Goal: Information Seeking & Learning: Learn about a topic

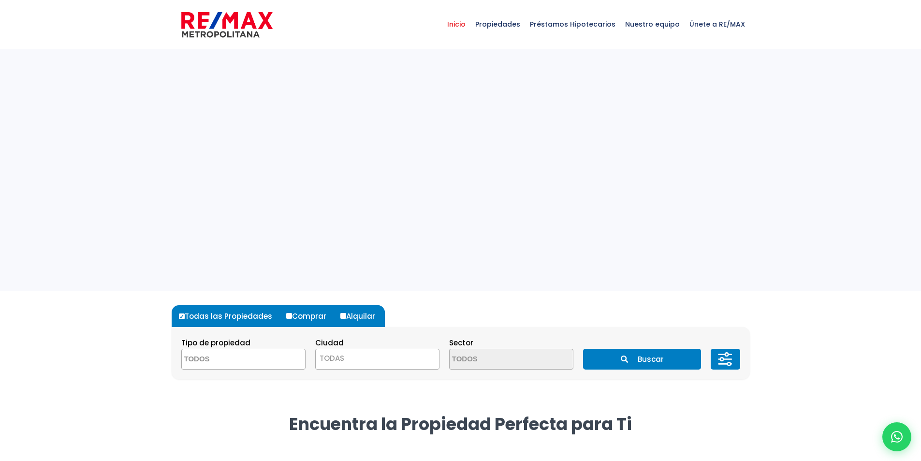
select select
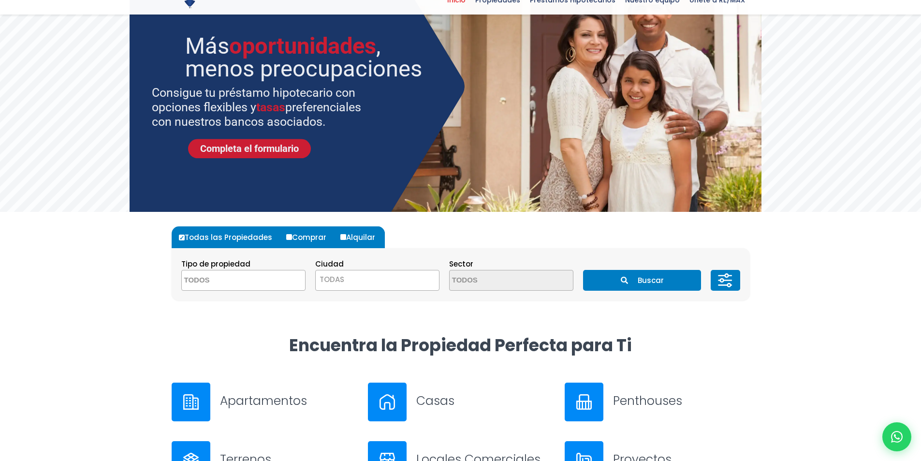
scroll to position [97, 0]
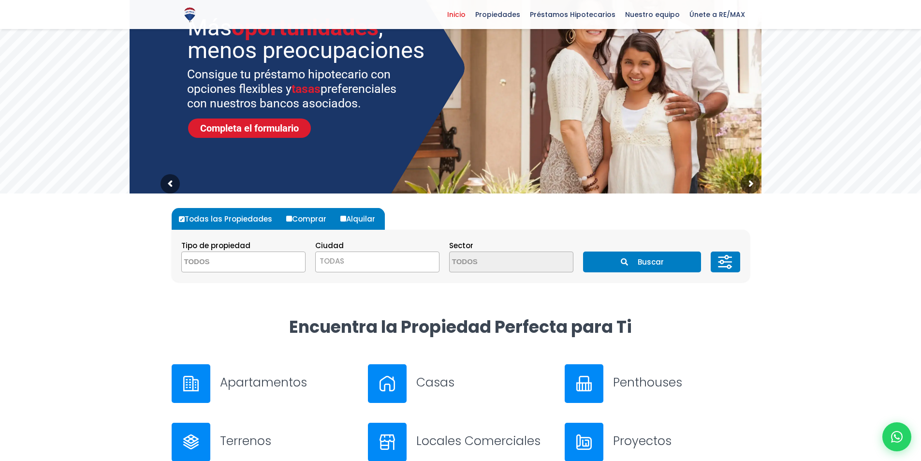
click at [353, 219] on label "Alquilar" at bounding box center [361, 219] width 47 height 22
click at [346, 219] on input "Alquilar" at bounding box center [343, 219] width 6 height 6
radio input "true"
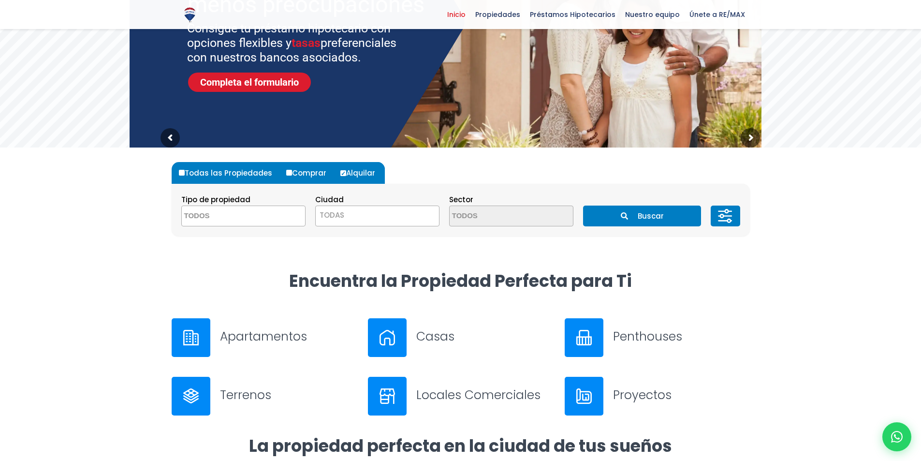
scroll to position [145, 0]
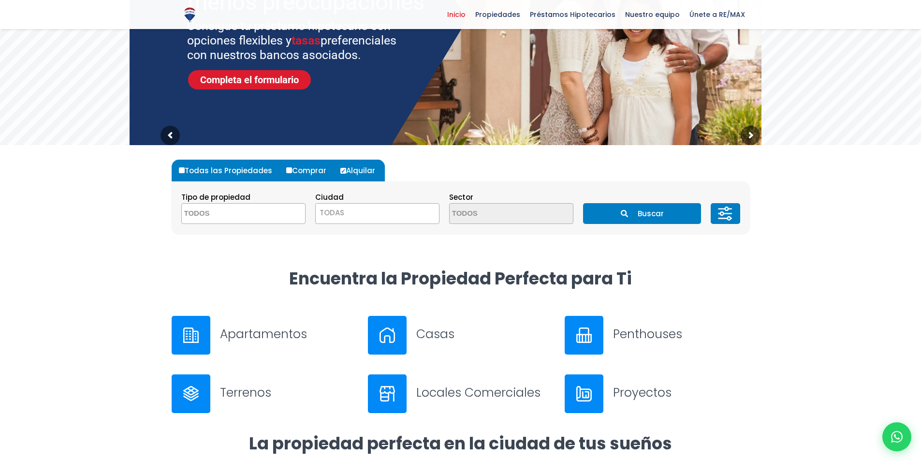
click at [241, 210] on textarea "Search" at bounding box center [229, 214] width 94 height 21
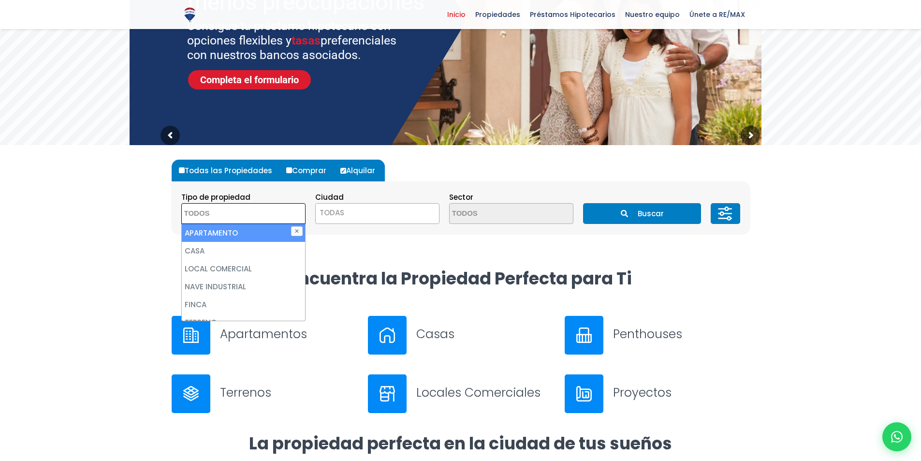
click at [252, 233] on li "APARTAMENTO" at bounding box center [243, 233] width 123 height 18
select select "apartment"
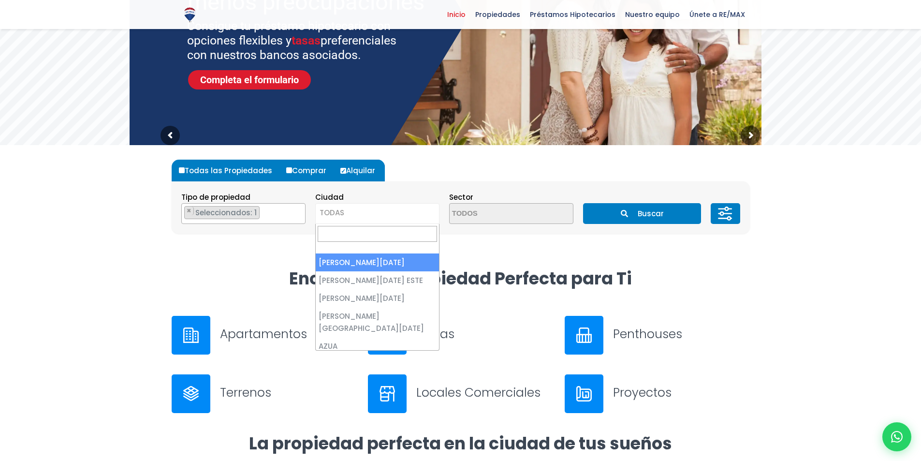
click at [368, 217] on span "TODAS" at bounding box center [377, 213] width 123 height 14
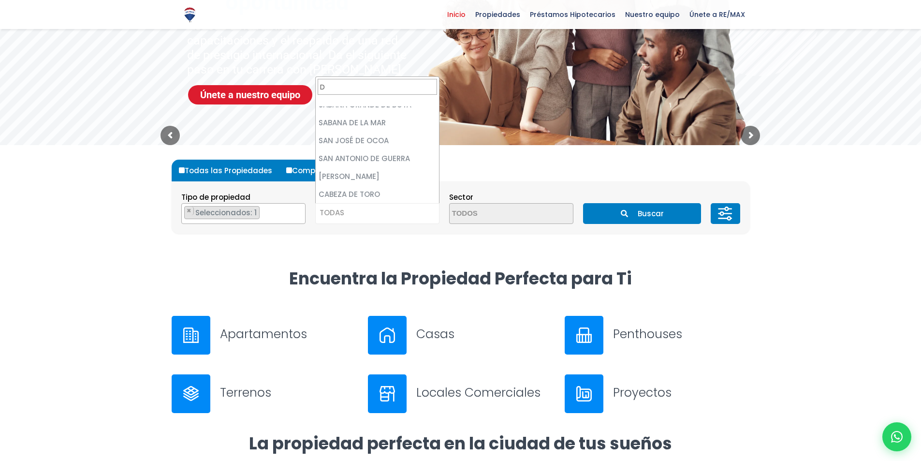
scroll to position [0, 0]
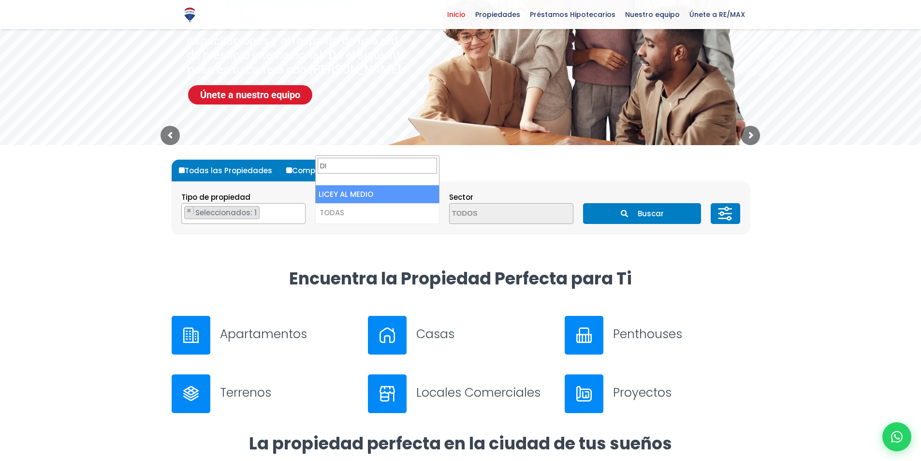
type input "D"
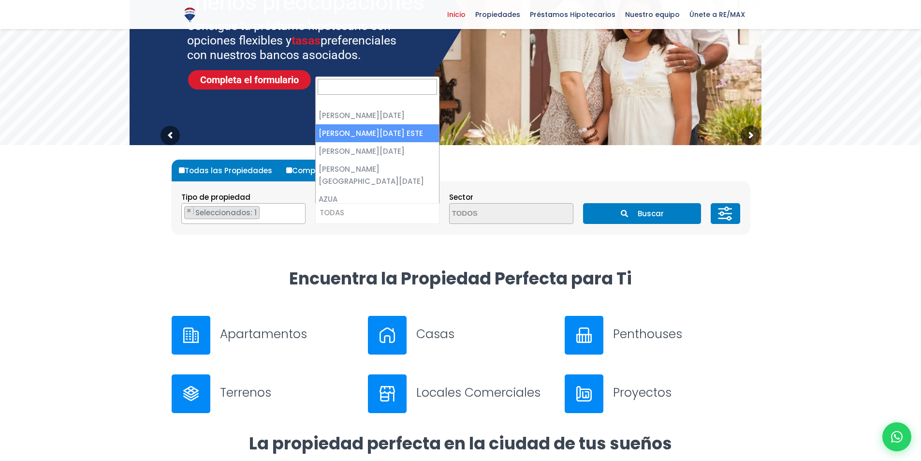
select select "148"
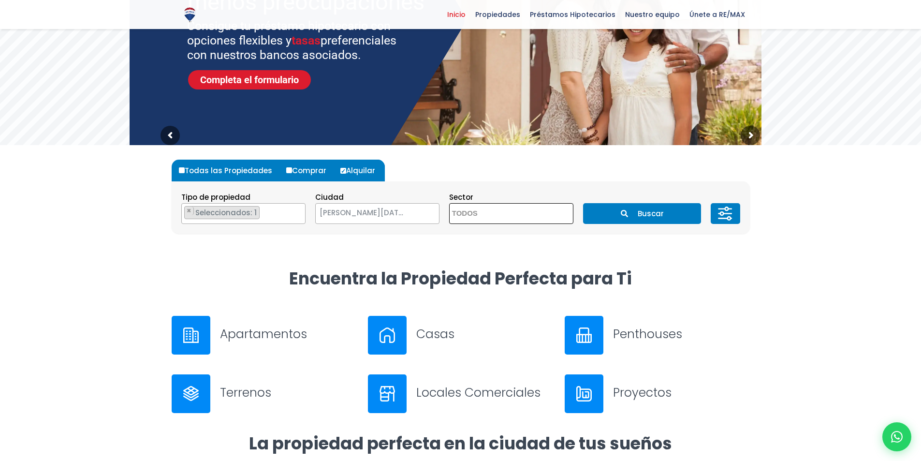
click at [502, 215] on textarea "Search" at bounding box center [497, 214] width 94 height 21
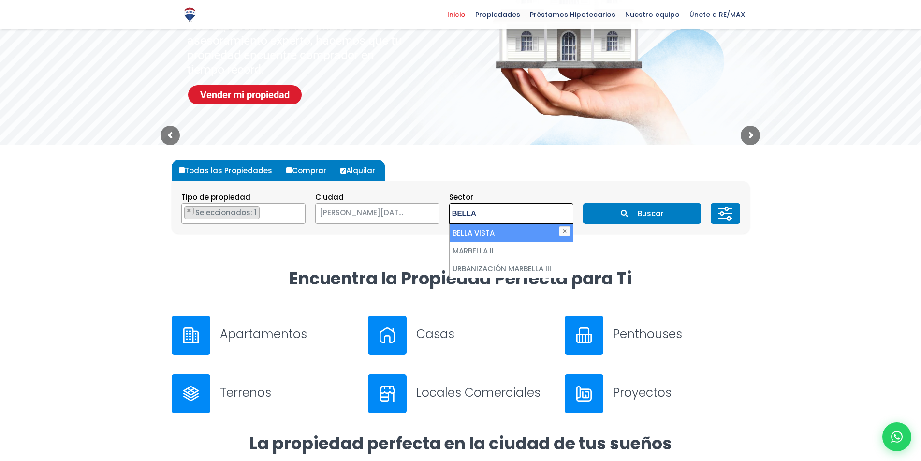
type textarea "BELLA"
click at [511, 230] on li "BELLA VISTA" at bounding box center [511, 233] width 123 height 18
select select "13360"
click at [507, 225] on li "BELLA VISTA" at bounding box center [511, 233] width 123 height 18
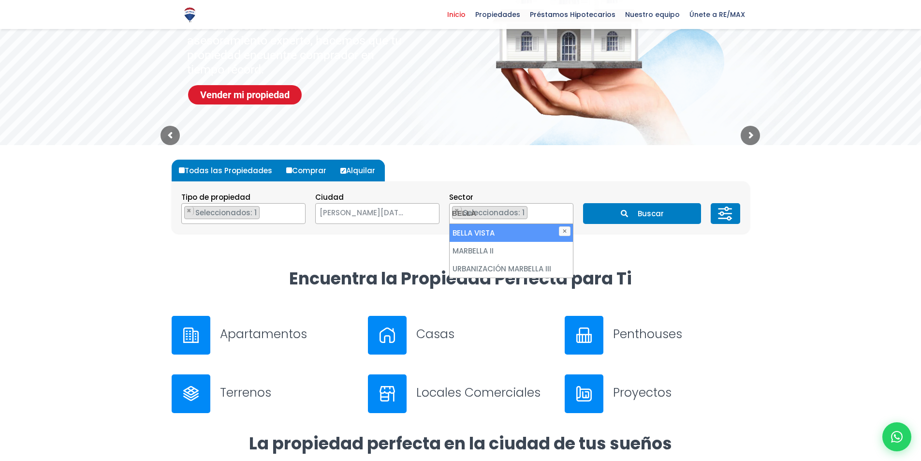
select select
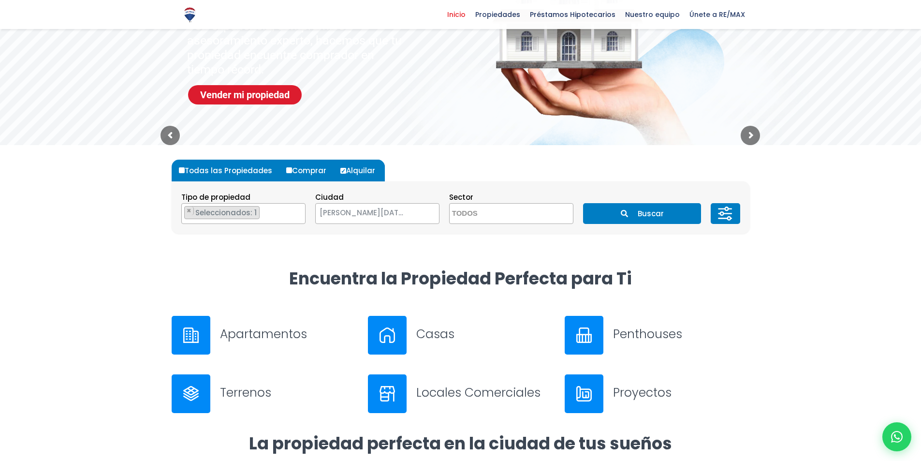
click at [616, 216] on button "Buscar" at bounding box center [642, 213] width 118 height 21
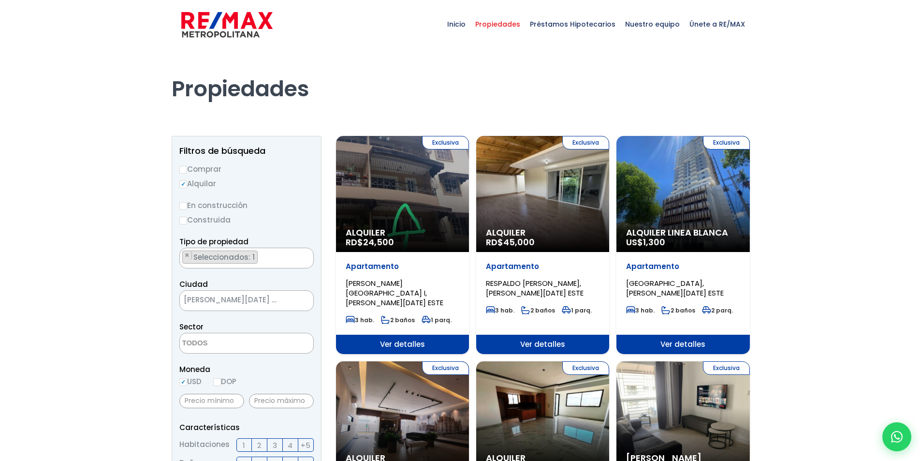
click at [436, 217] on div "Exclusiva Alquiler RD$ 24,500" at bounding box center [402, 194] width 133 height 116
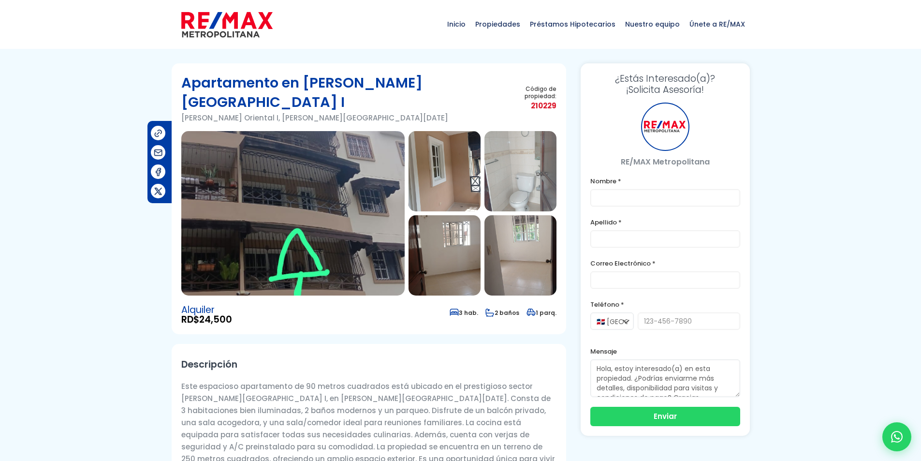
click at [343, 204] on img at bounding box center [292, 213] width 223 height 164
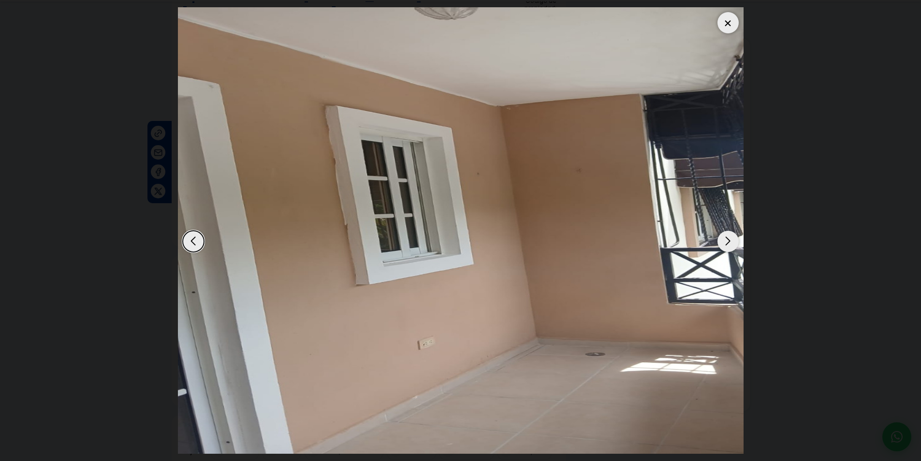
scroll to position [97, 0]
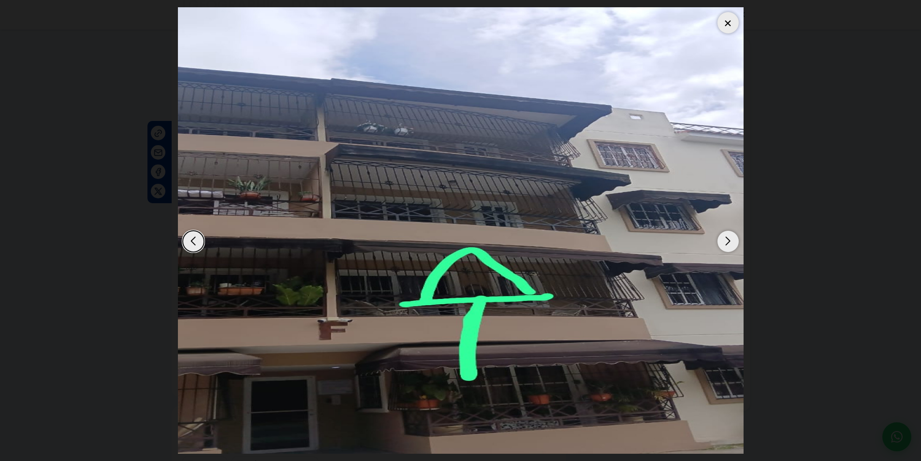
click at [171, 149] on dialog at bounding box center [461, 230] width 580 height 461
click at [728, 28] on div at bounding box center [728, 22] width 21 height 21
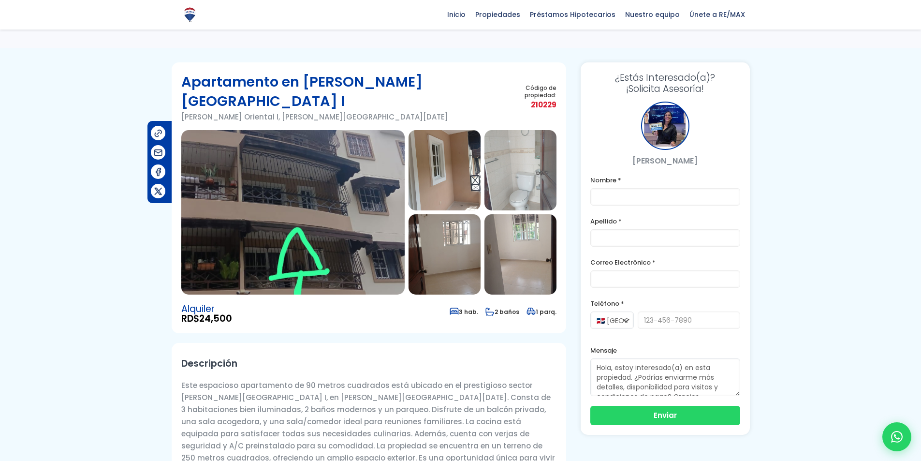
scroll to position [0, 0]
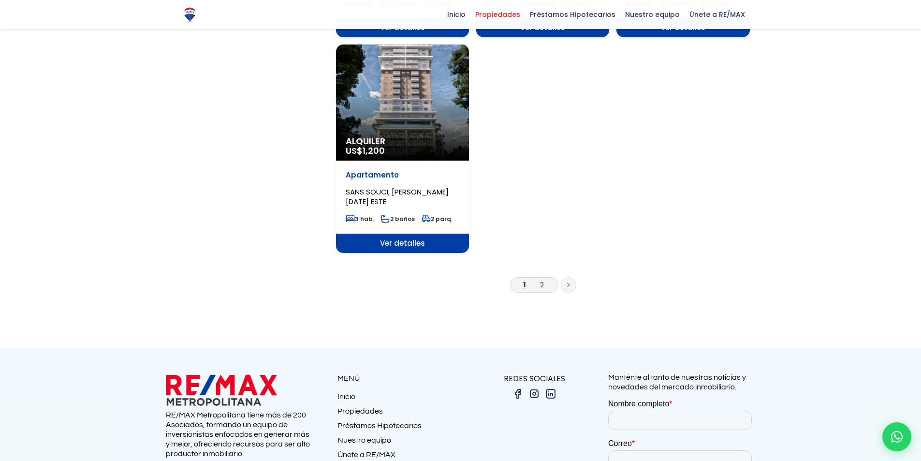
scroll to position [1209, 0]
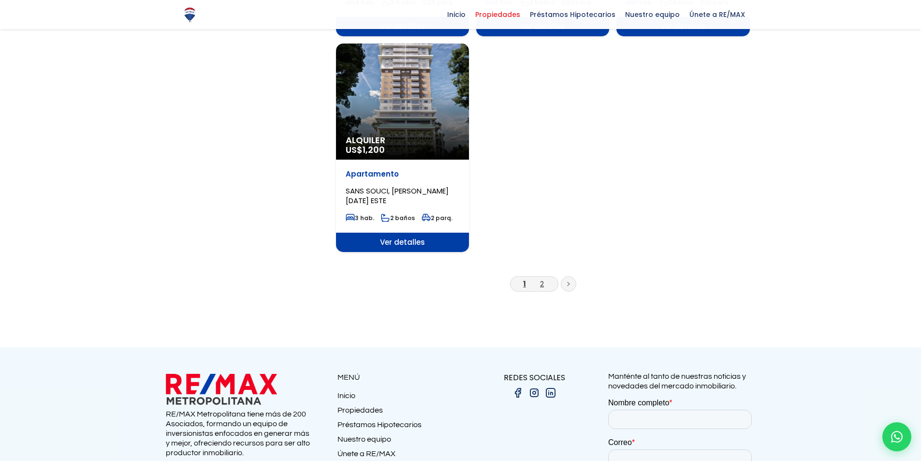
click at [543, 279] on link "2" at bounding box center [542, 284] width 4 height 10
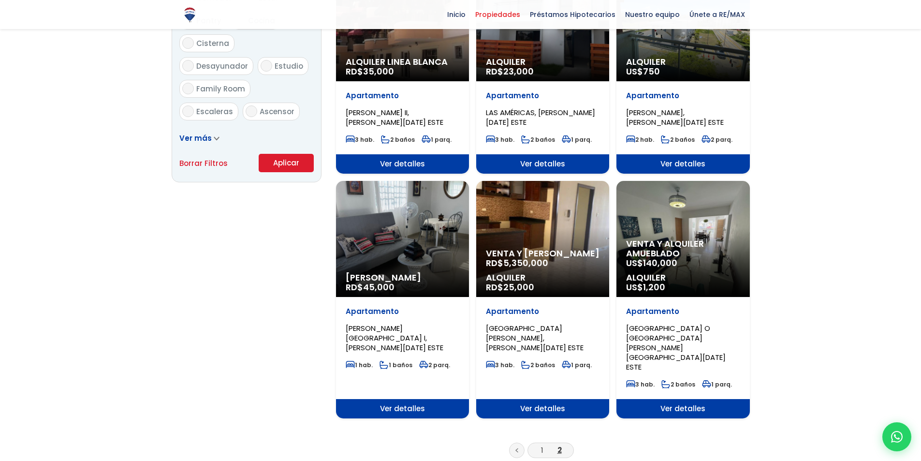
scroll to position [629, 0]
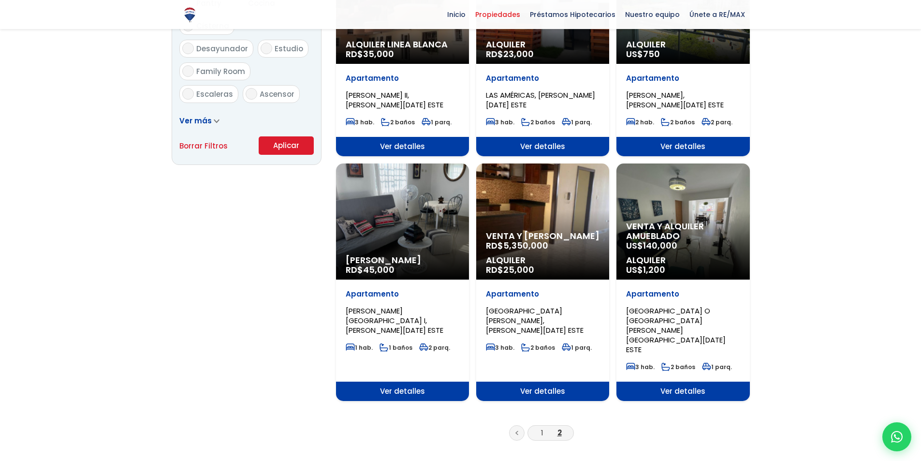
click at [550, 238] on p "Venta y Alquiler RD$ 5,350,000" at bounding box center [543, 240] width 114 height 19
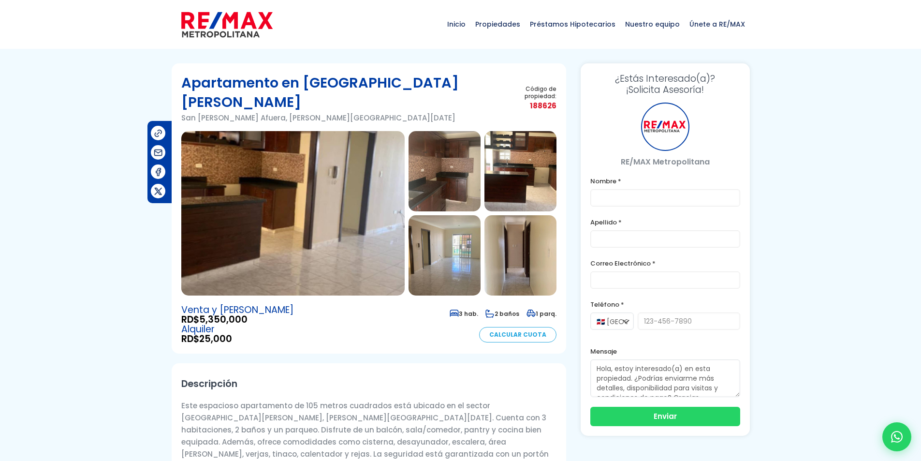
click at [319, 192] on img at bounding box center [292, 213] width 223 height 164
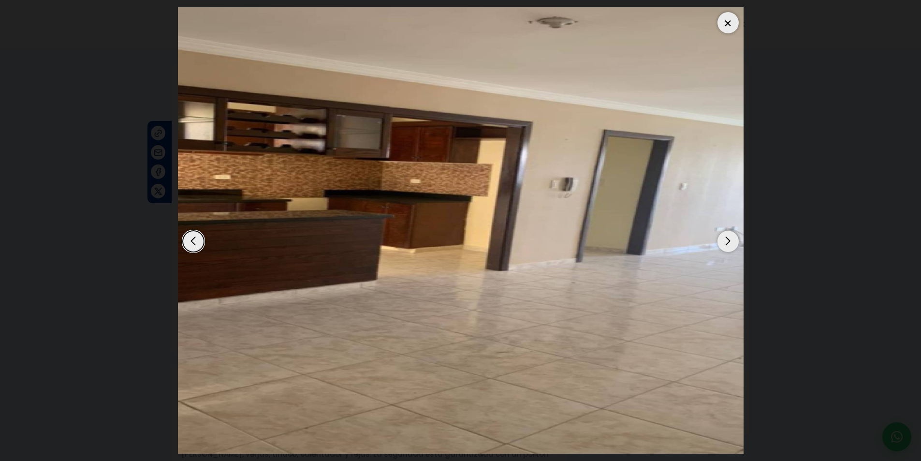
click at [723, 238] on div "Next slide" at bounding box center [728, 241] width 21 height 21
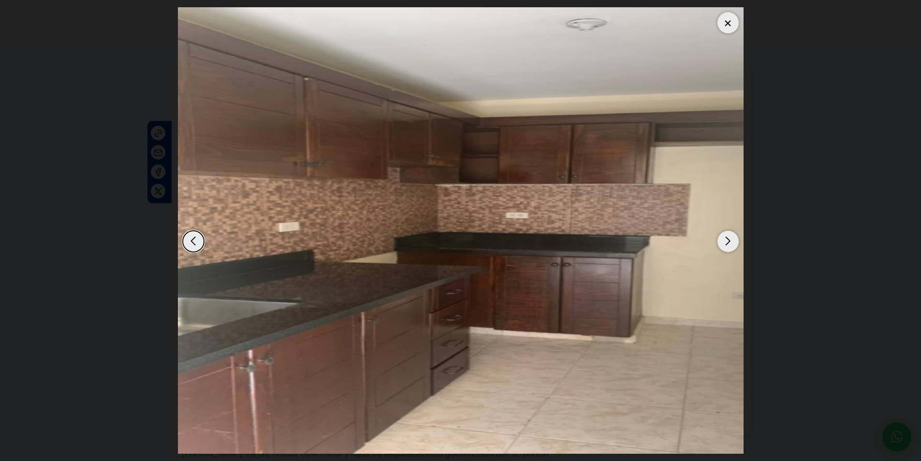
click at [723, 238] on div "Next slide" at bounding box center [728, 241] width 21 height 21
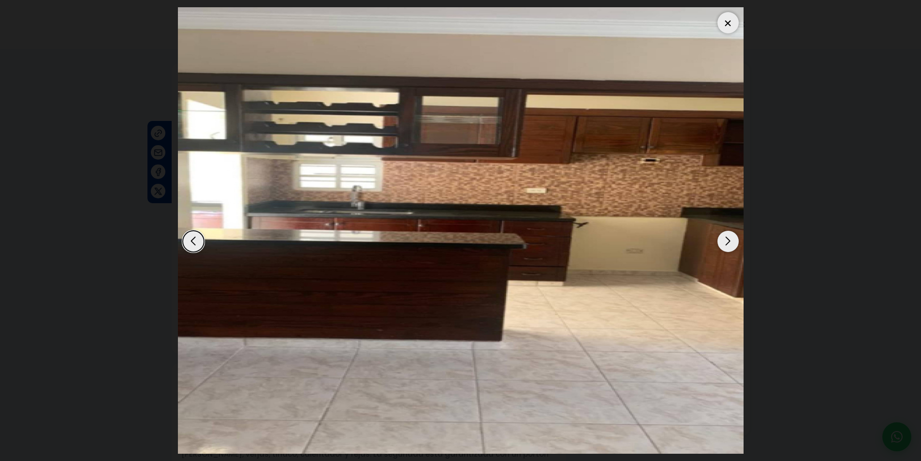
click at [723, 238] on div "Next slide" at bounding box center [728, 241] width 21 height 21
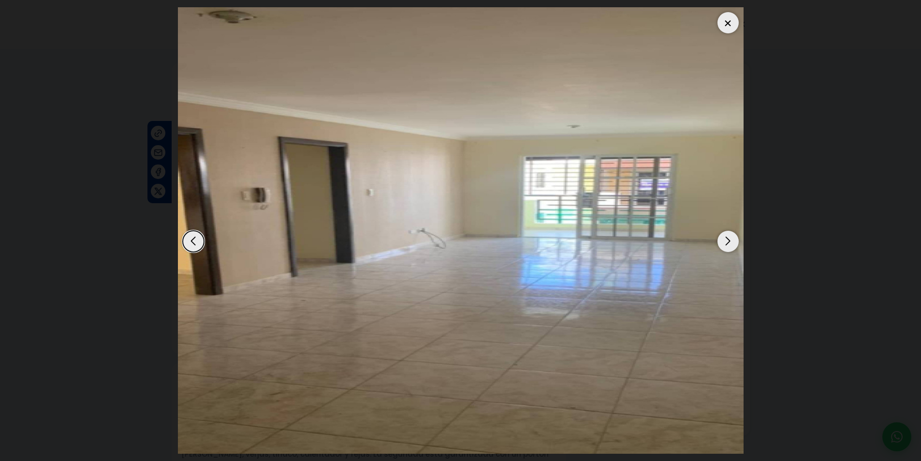
click at [723, 238] on div "Next slide" at bounding box center [728, 241] width 21 height 21
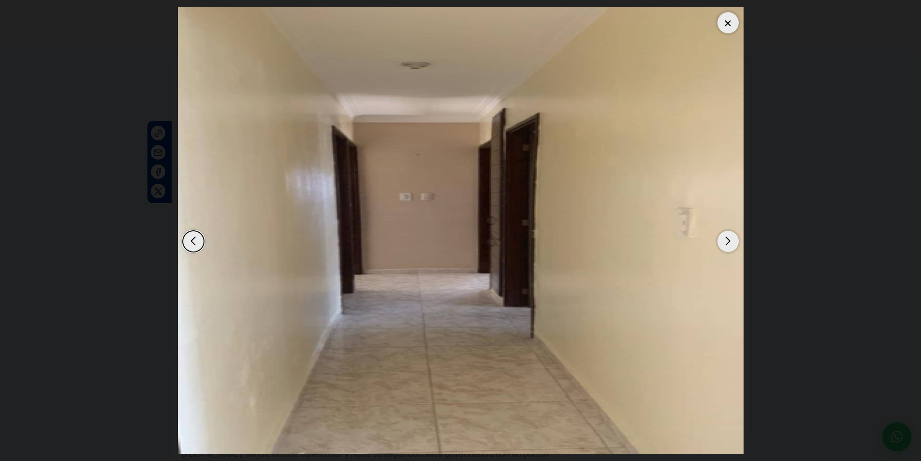
click at [723, 238] on div "Next slide" at bounding box center [728, 241] width 21 height 21
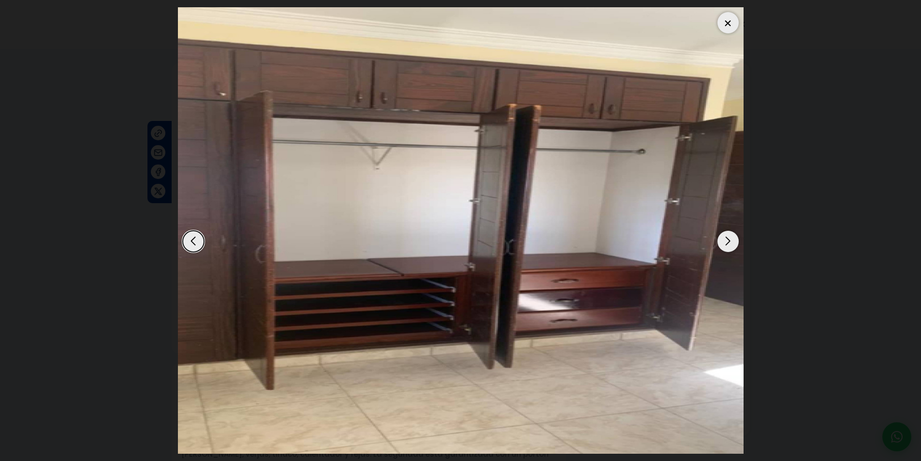
click at [723, 238] on div "Next slide" at bounding box center [728, 241] width 21 height 21
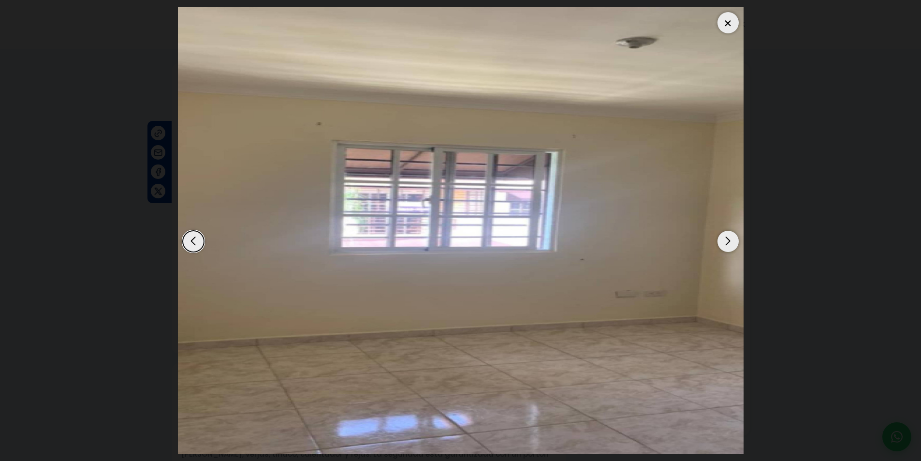
click at [723, 238] on div "Next slide" at bounding box center [728, 241] width 21 height 21
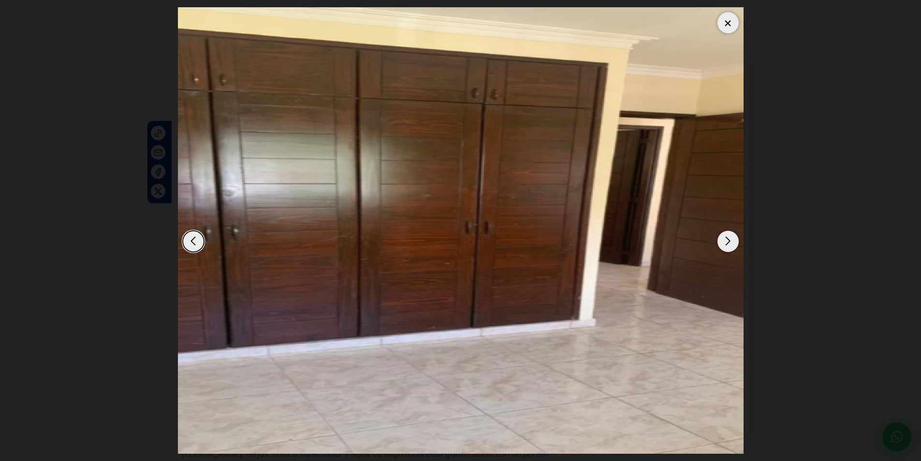
click at [723, 238] on div "Next slide" at bounding box center [728, 241] width 21 height 21
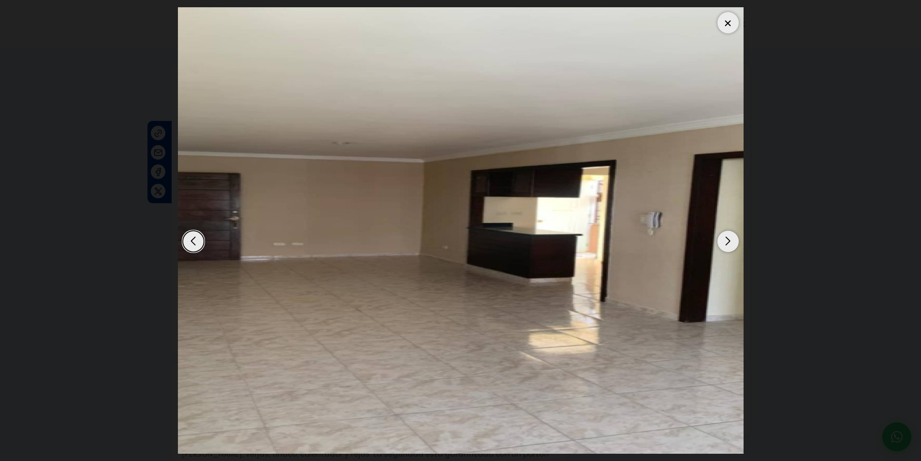
click at [723, 238] on div "Next slide" at bounding box center [728, 241] width 21 height 21
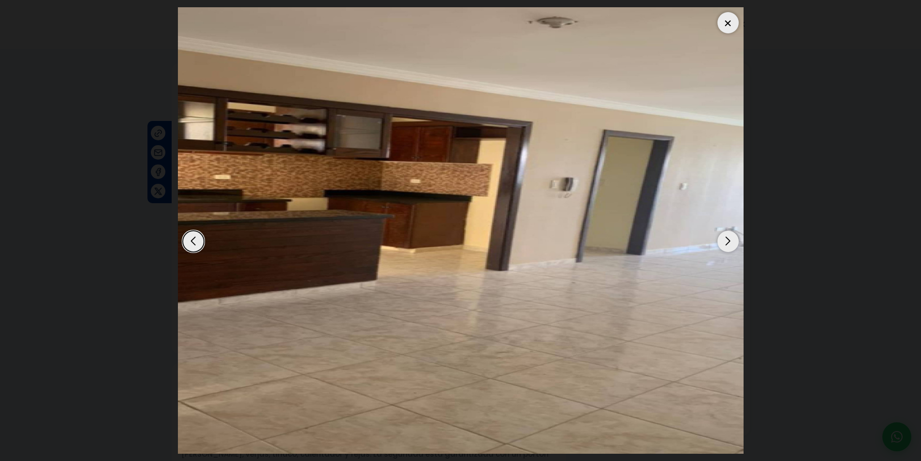
click at [723, 238] on div "Next slide" at bounding box center [728, 241] width 21 height 21
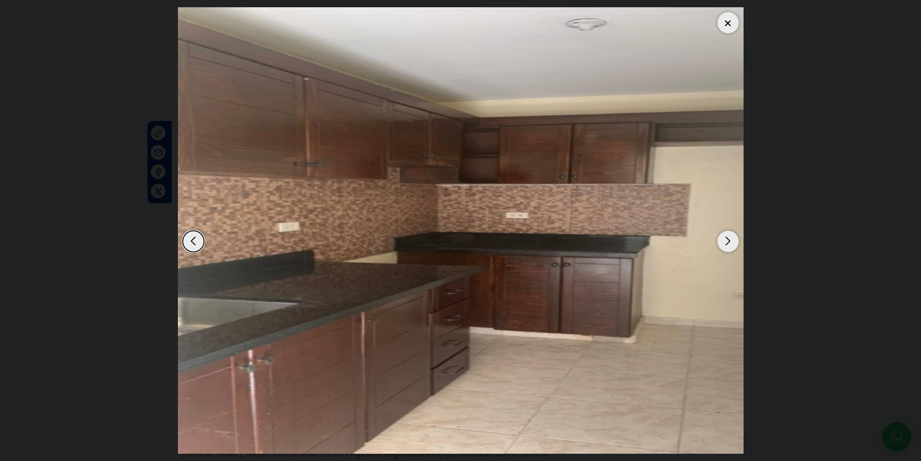
click at [723, 238] on div "Next slide" at bounding box center [728, 241] width 21 height 21
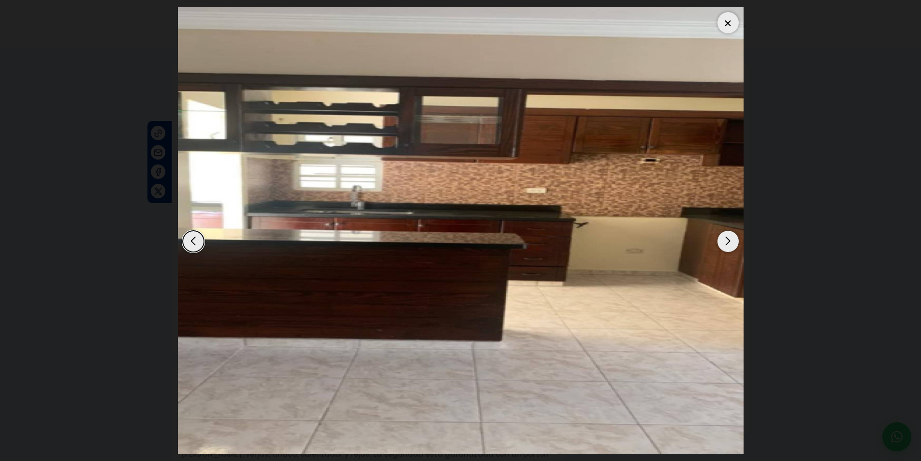
click at [171, 66] on dialog at bounding box center [461, 230] width 580 height 461
click at [724, 24] on div at bounding box center [728, 22] width 21 height 21
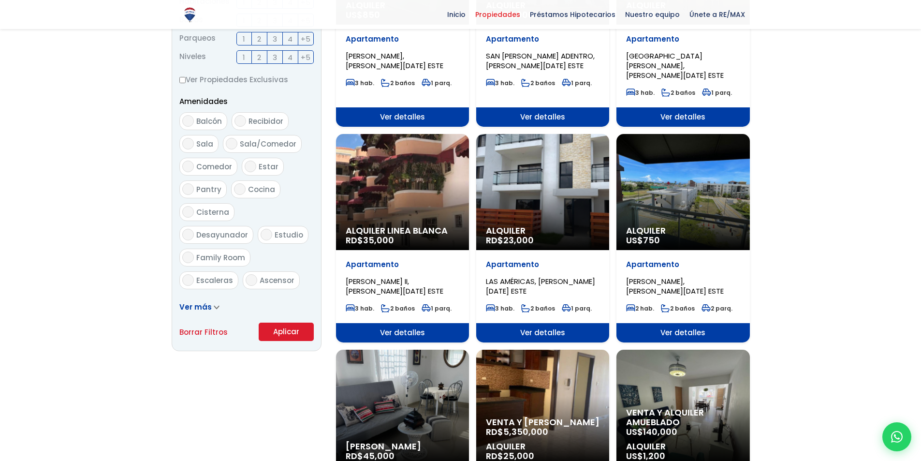
scroll to position [435, 0]
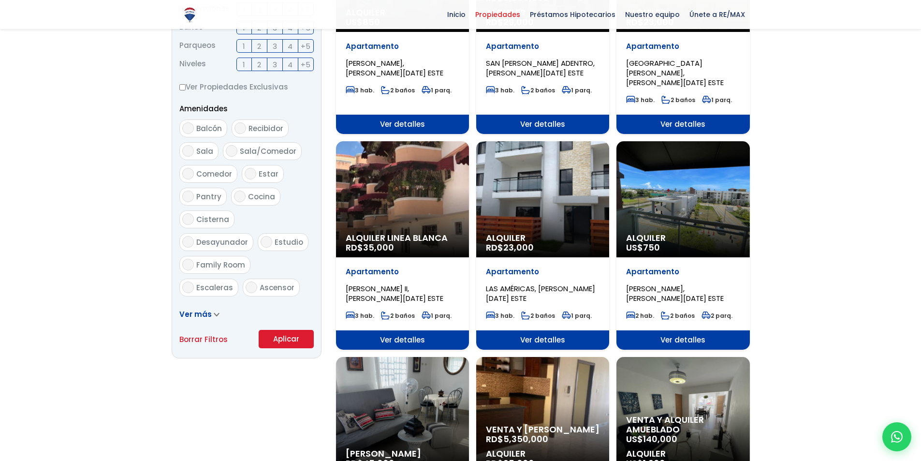
click at [385, 196] on div "Alquiler Linea Blanca RD$ 35,000" at bounding box center [402, 199] width 133 height 116
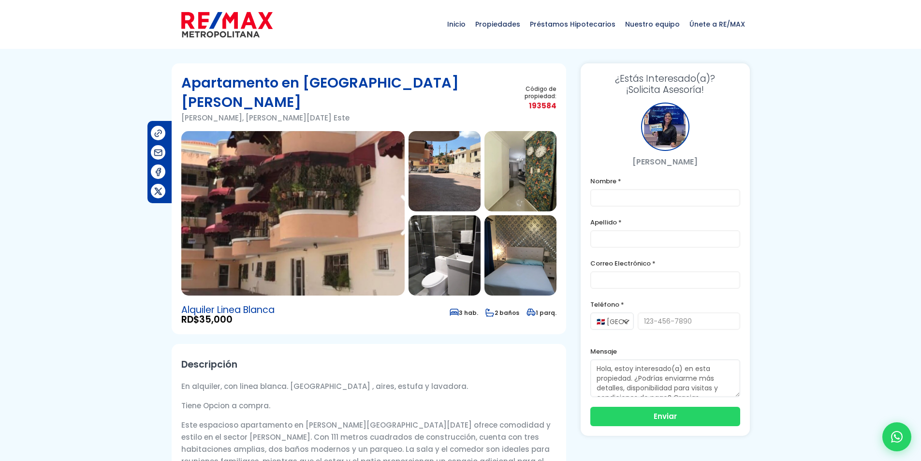
click at [337, 149] on img at bounding box center [292, 213] width 223 height 164
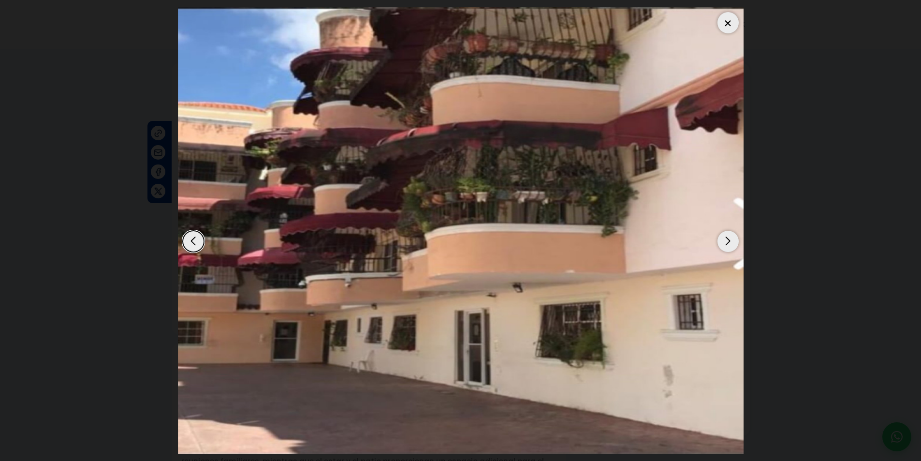
click at [728, 244] on div "Next slide" at bounding box center [728, 241] width 21 height 21
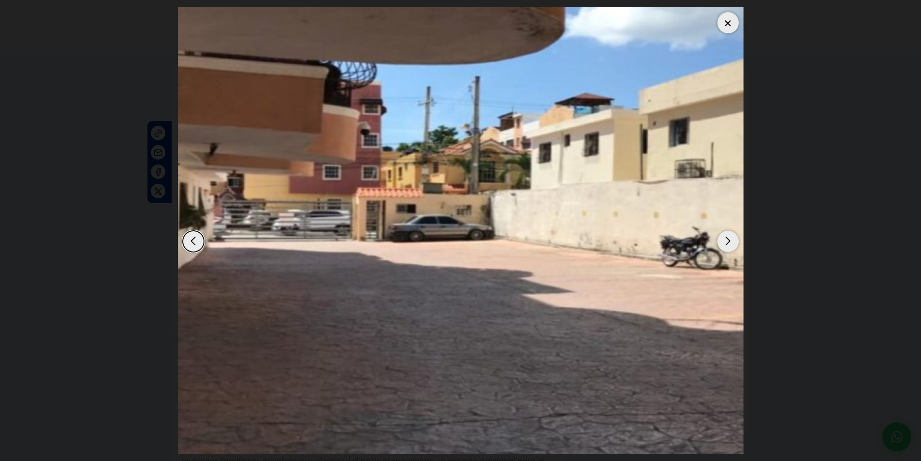
click at [728, 244] on div "Next slide" at bounding box center [728, 241] width 21 height 21
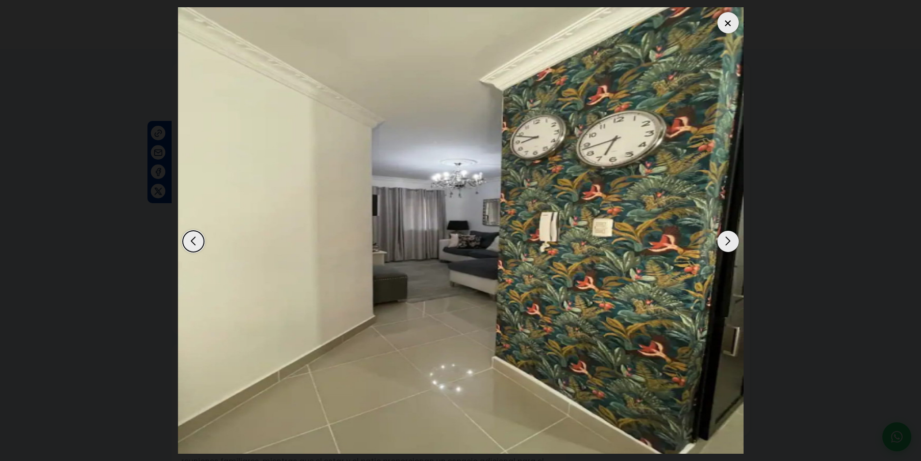
click at [728, 244] on div "Next slide" at bounding box center [728, 241] width 21 height 21
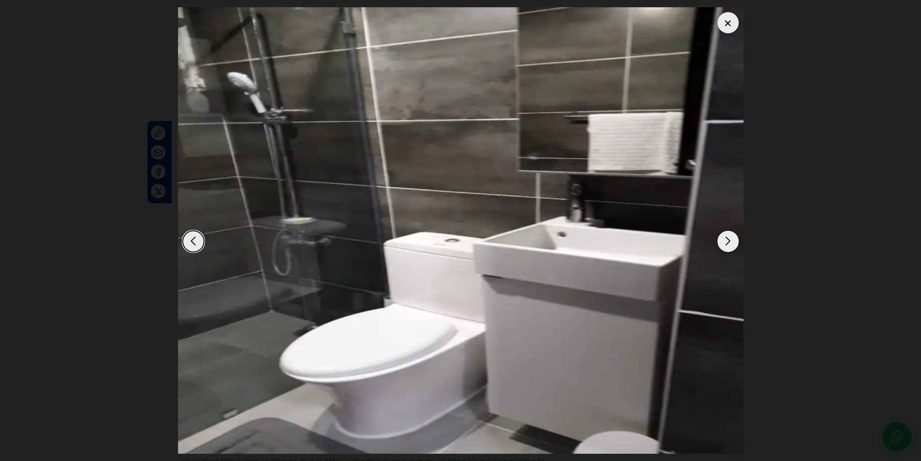
click at [728, 244] on div "Next slide" at bounding box center [728, 241] width 21 height 21
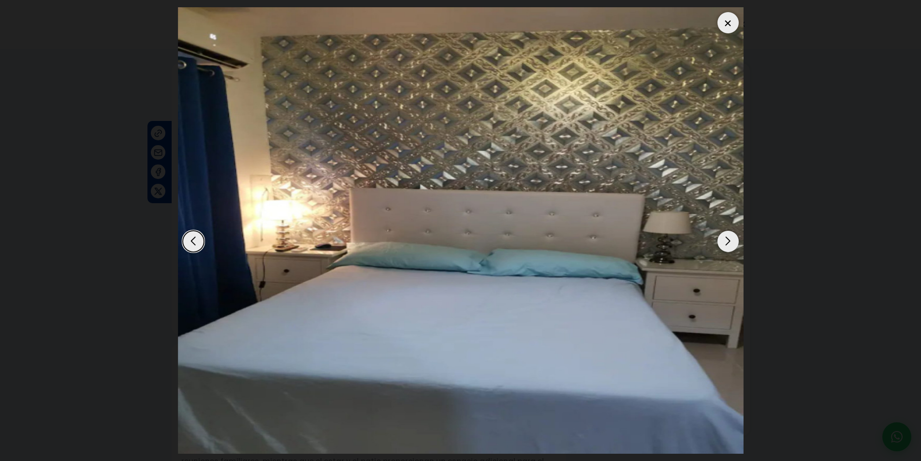
click at [728, 244] on div "Next slide" at bounding box center [728, 241] width 21 height 21
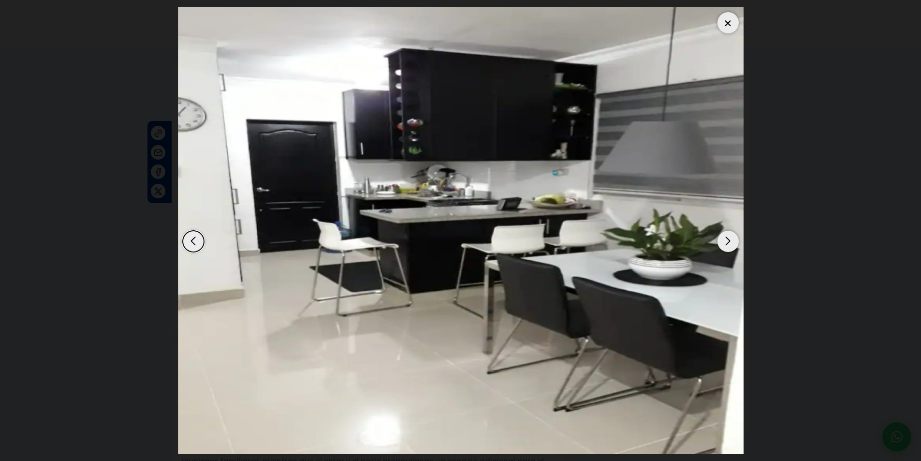
click at [728, 244] on div "Next slide" at bounding box center [728, 241] width 21 height 21
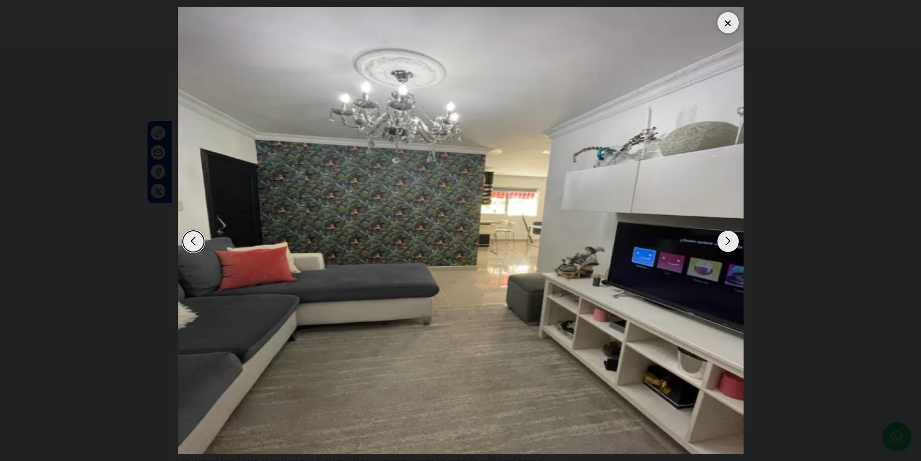
click at [727, 242] on div "Next slide" at bounding box center [728, 241] width 21 height 21
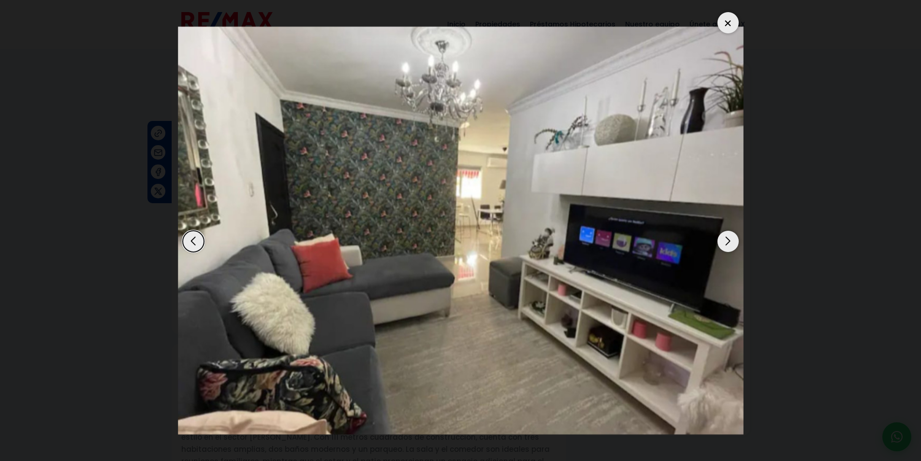
click at [727, 242] on div "Next slide" at bounding box center [728, 241] width 21 height 21
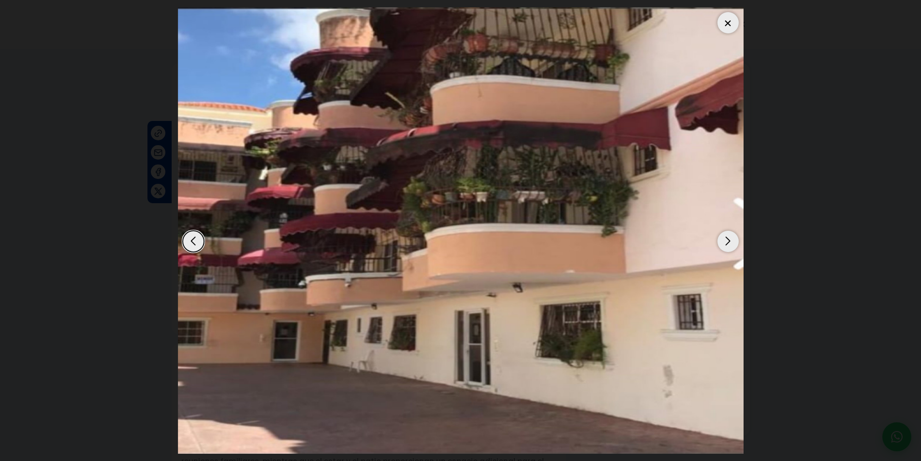
click at [727, 242] on div "Next slide" at bounding box center [728, 241] width 21 height 21
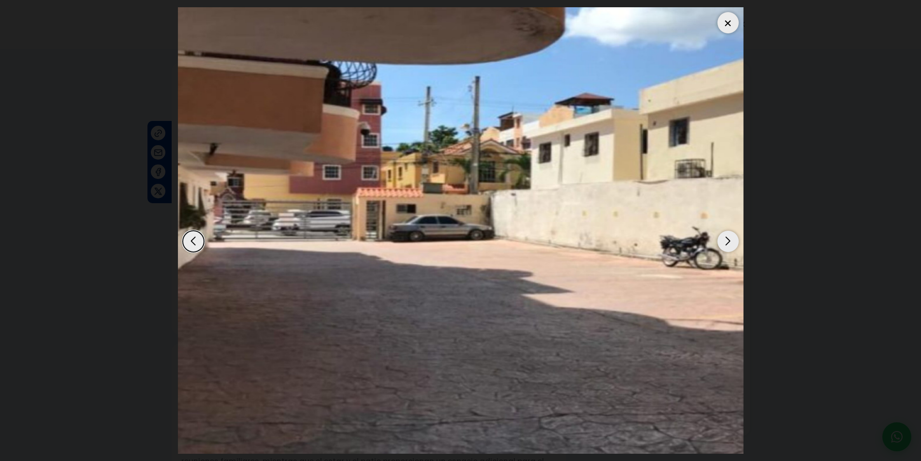
click at [725, 22] on div at bounding box center [728, 22] width 21 height 21
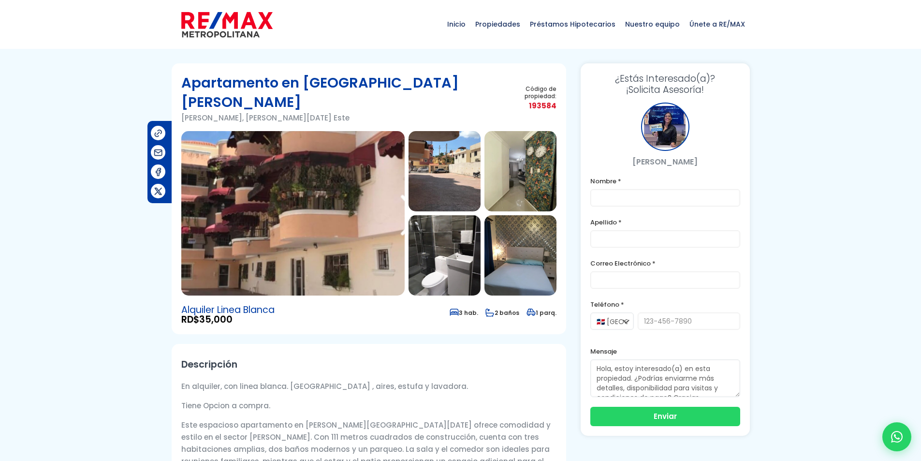
click at [202, 27] on img at bounding box center [226, 24] width 91 height 29
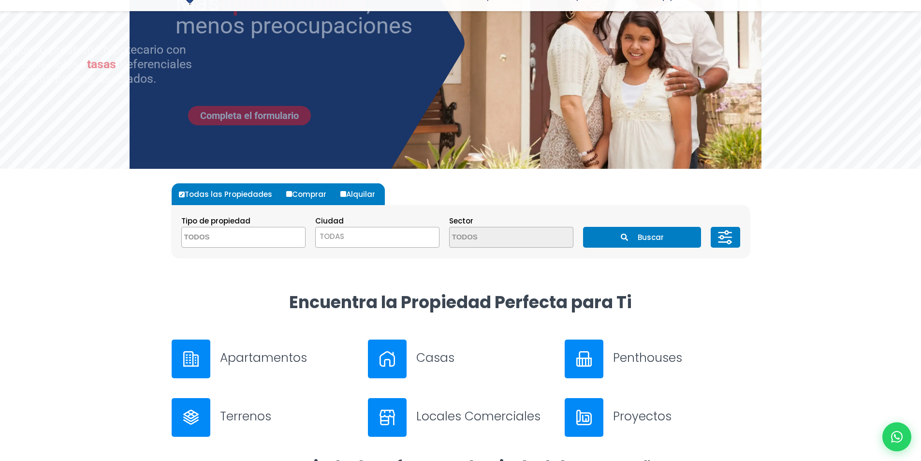
scroll to position [145, 0]
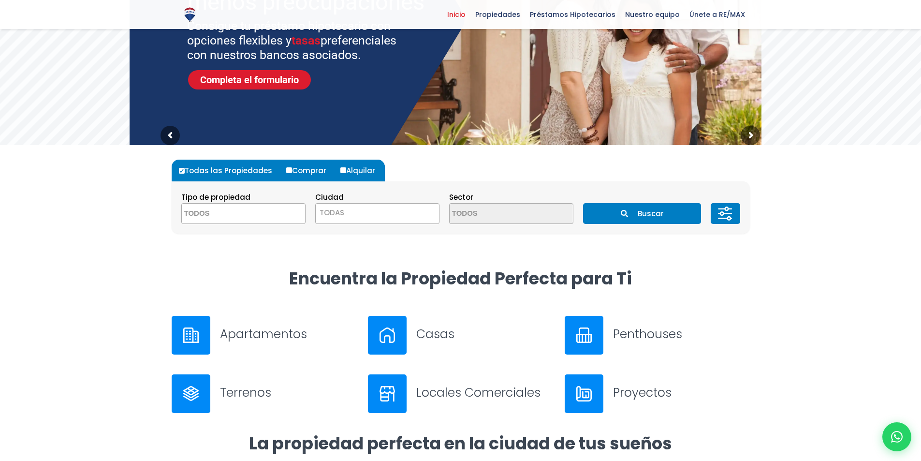
click at [209, 213] on textarea "Search" at bounding box center [229, 214] width 94 height 21
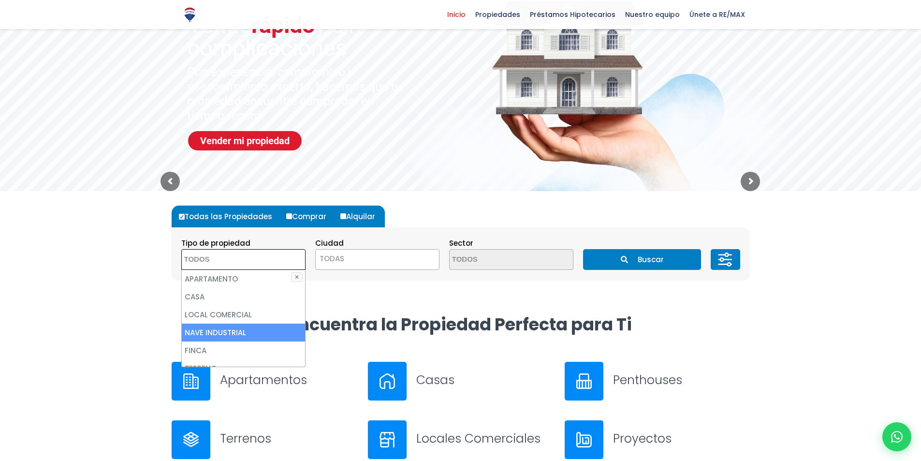
scroll to position [48, 0]
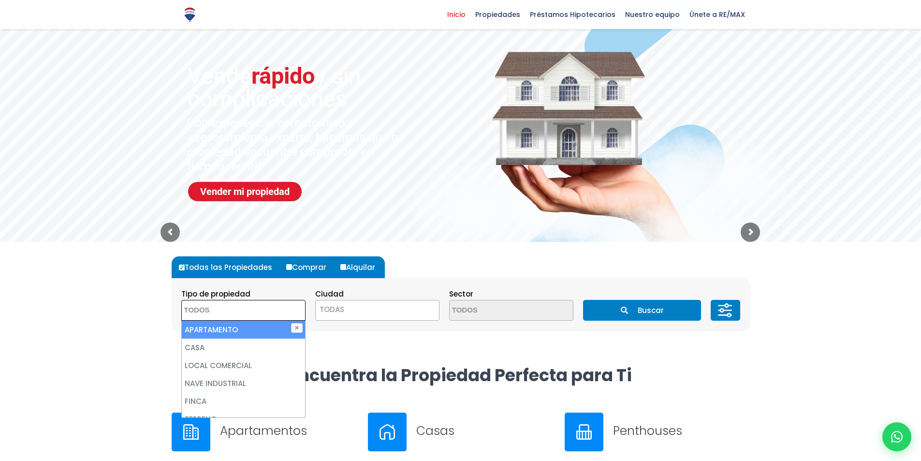
click at [225, 325] on li "APARTAMENTO" at bounding box center [243, 330] width 123 height 18
select select "apartment"
click at [353, 313] on span "TODAS" at bounding box center [377, 310] width 123 height 14
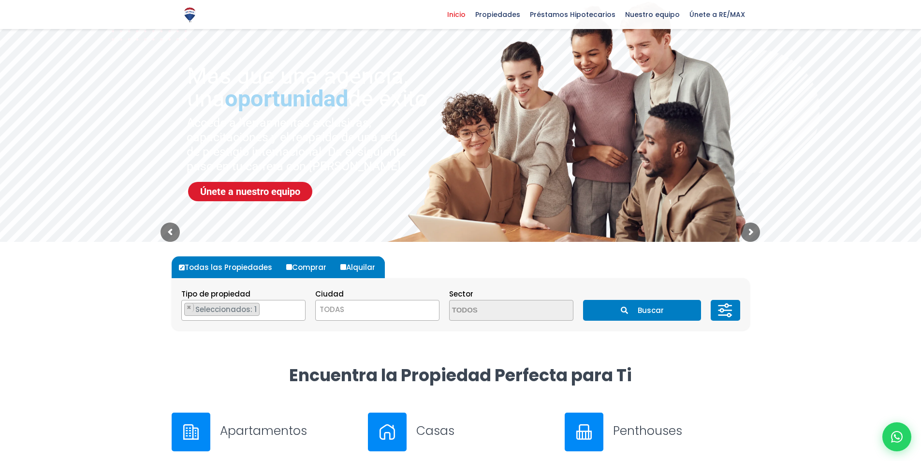
click at [129, 311] on div at bounding box center [460, 303] width 921 height 122
click at [271, 310] on ul "× Seleccionados: 1" at bounding box center [237, 310] width 111 height 21
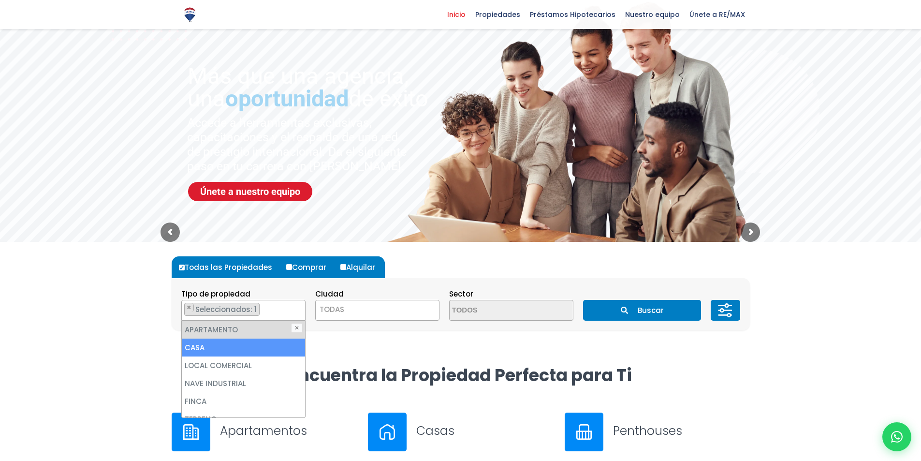
click at [246, 345] on li "CASA" at bounding box center [243, 348] width 123 height 18
click at [359, 306] on span "TODAS" at bounding box center [377, 310] width 123 height 14
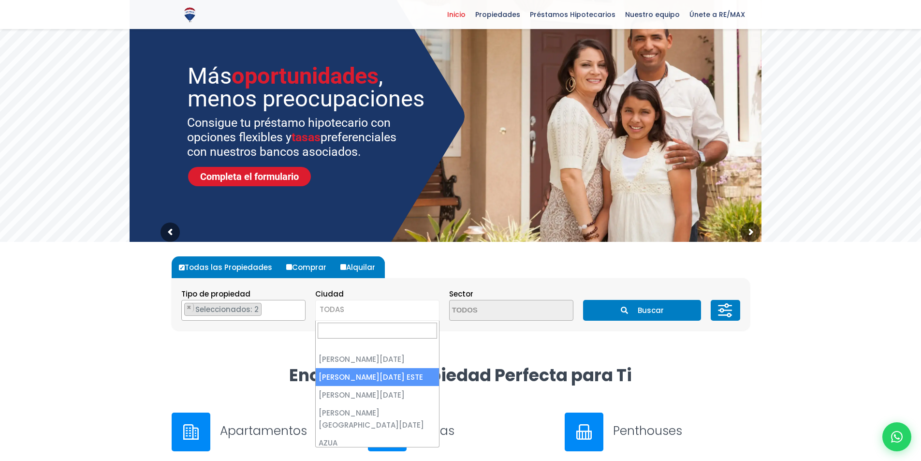
select select "148"
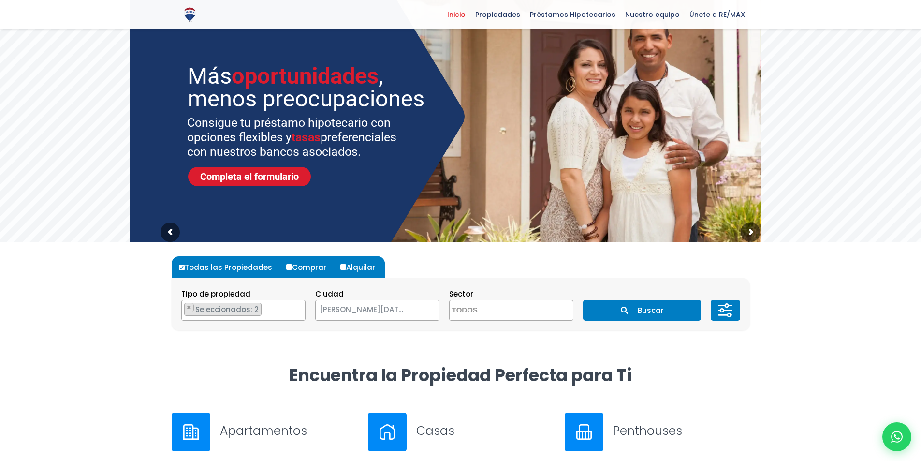
click at [497, 309] on textarea "Search" at bounding box center [497, 310] width 94 height 21
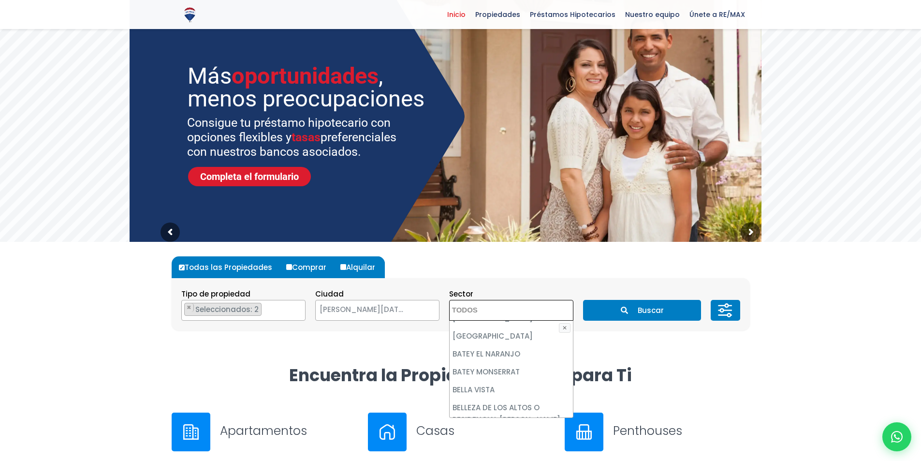
scroll to position [193, 0]
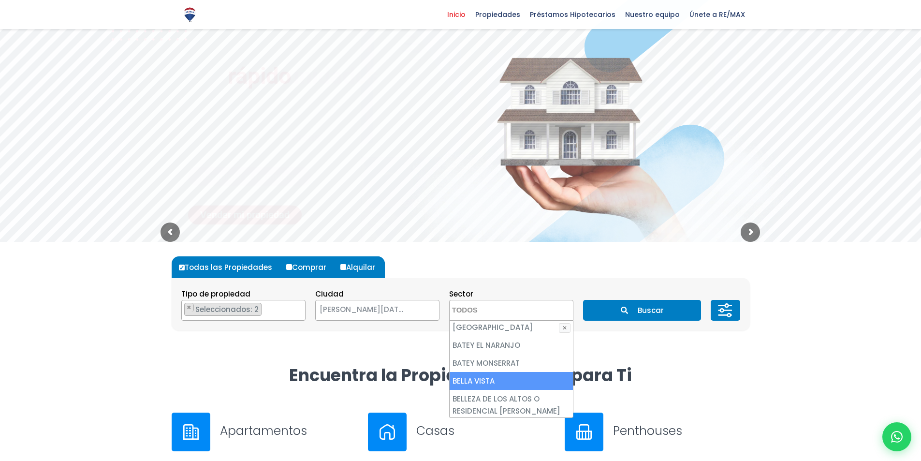
click at [513, 375] on li "BELLA VISTA" at bounding box center [511, 381] width 123 height 18
select select "13360"
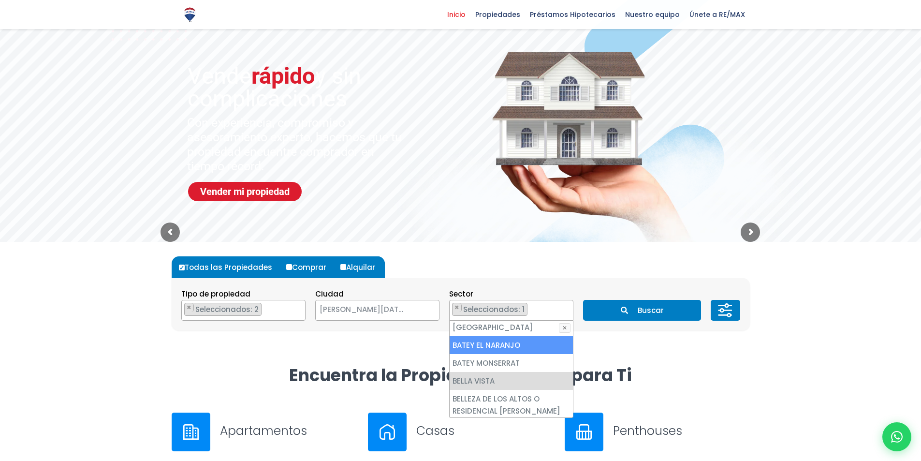
click at [622, 310] on icon "submit" at bounding box center [624, 310] width 7 height 7
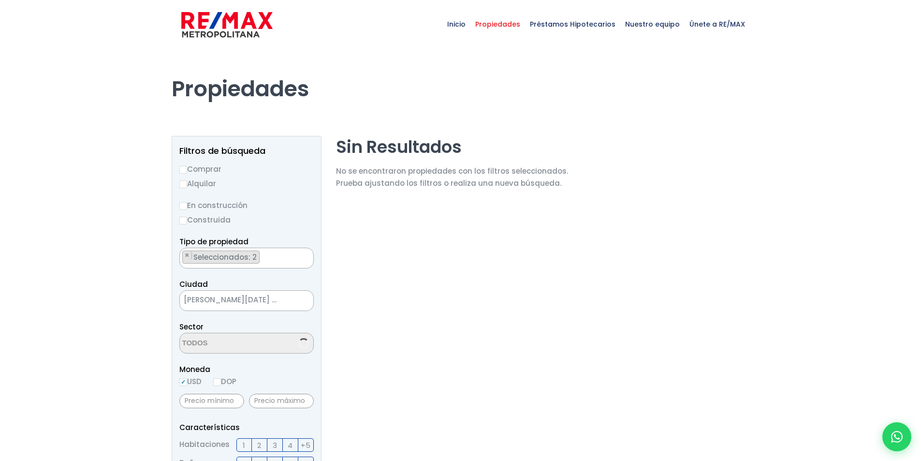
select select "13360"
click at [244, 258] on span "Seleccionados: 2" at bounding box center [225, 257] width 67 height 10
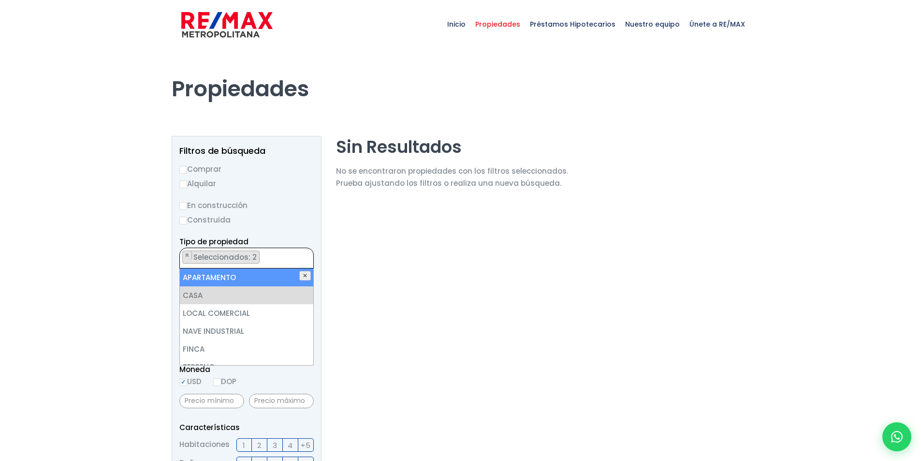
click at [305, 277] on button "✕" at bounding box center [305, 276] width 12 height 10
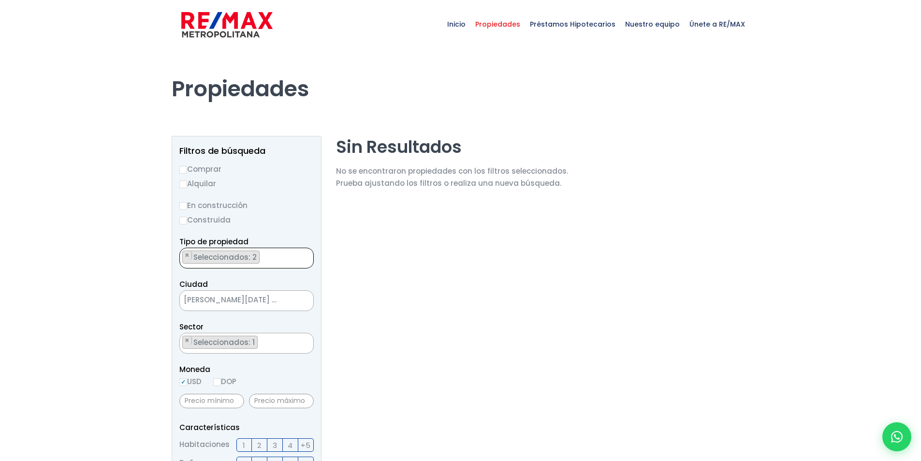
click at [252, 261] on span "Seleccionados: 2" at bounding box center [225, 257] width 67 height 10
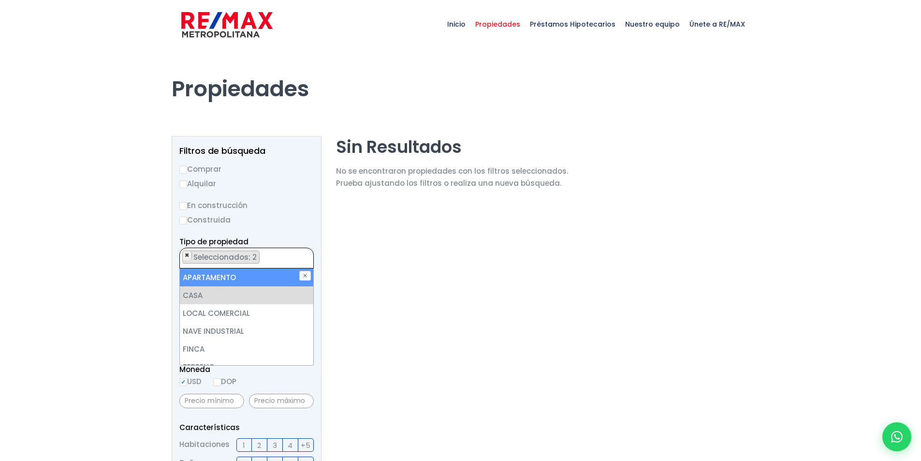
click at [187, 253] on span "×" at bounding box center [187, 255] width 5 height 9
select select "house"
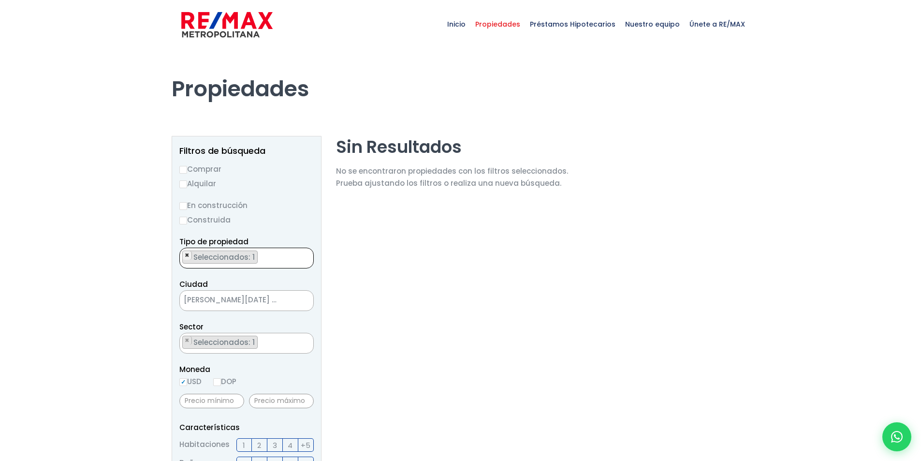
click at [187, 253] on span "×" at bounding box center [187, 255] width 5 height 9
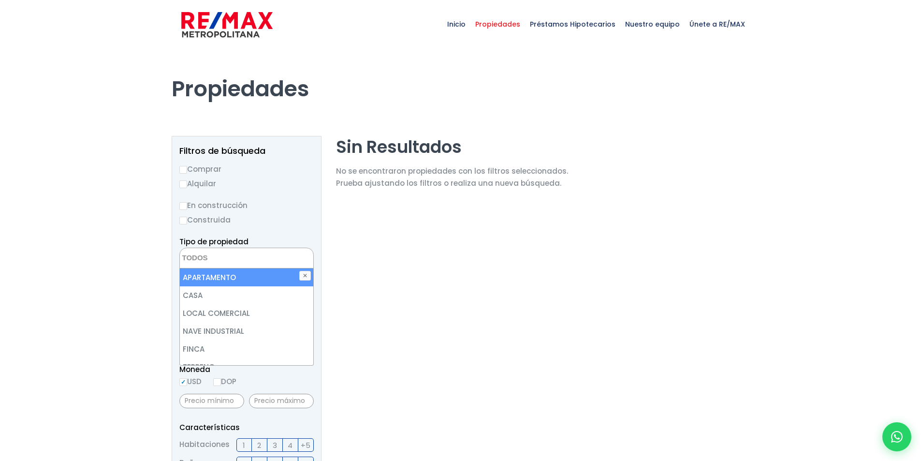
click at [243, 278] on li "APARTAMENTO" at bounding box center [246, 277] width 133 height 18
select select "apartment"
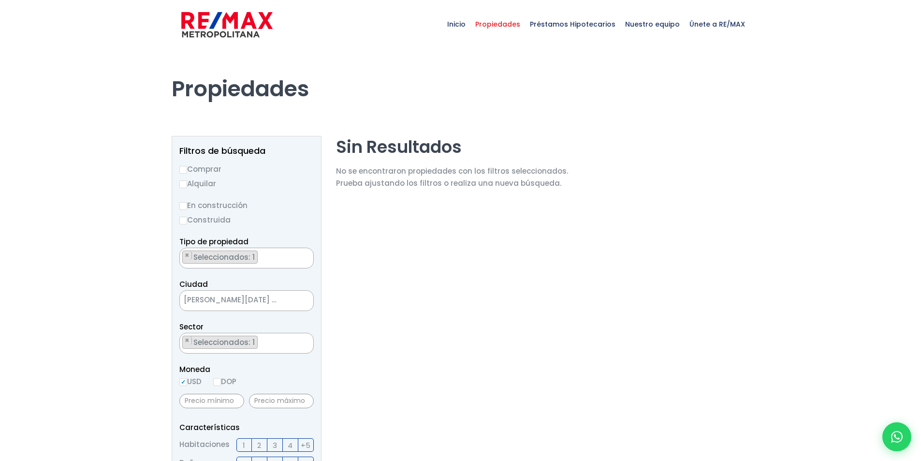
click at [429, 355] on section "Sin Resultados No se encontraron propiedades con los filtros seleccionados. Pru…" at bounding box center [452, 465] width 232 height 658
click at [221, 383] on input "DOP" at bounding box center [217, 382] width 8 height 8
radio input "true"
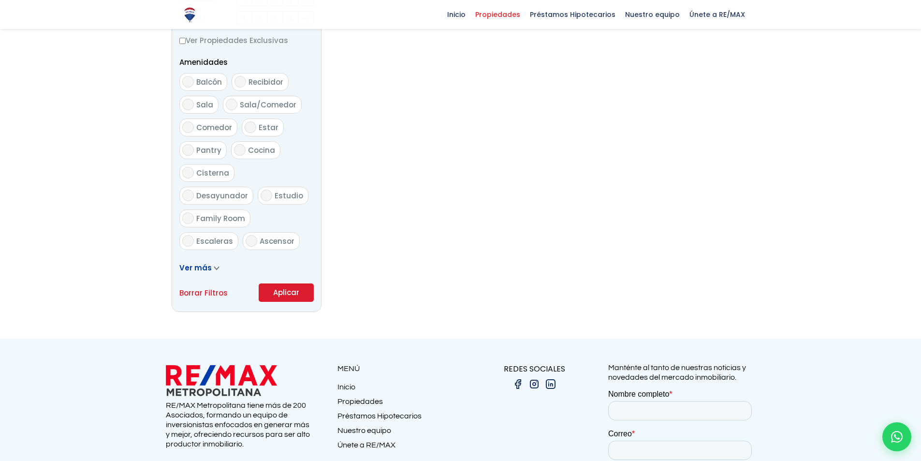
scroll to position [484, 0]
click at [289, 295] on button "Aplicar" at bounding box center [286, 290] width 55 height 18
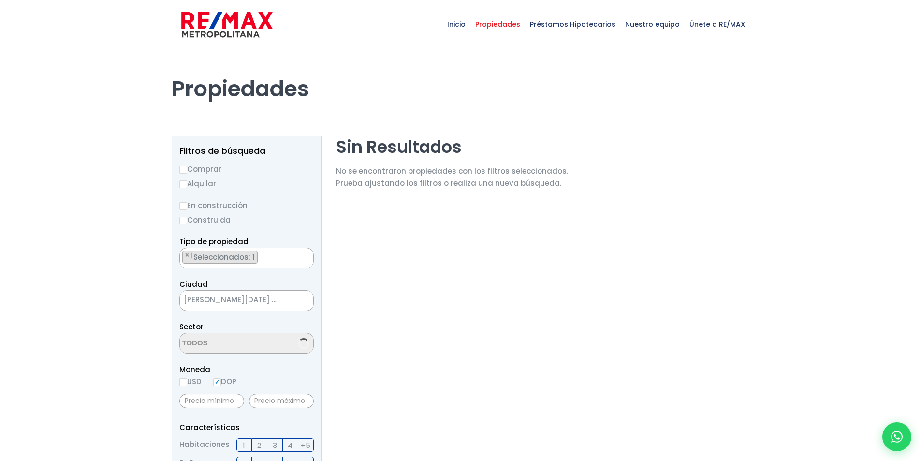
scroll to position [145, 0]
select select "13360"
click at [219, 18] on img at bounding box center [226, 24] width 91 height 29
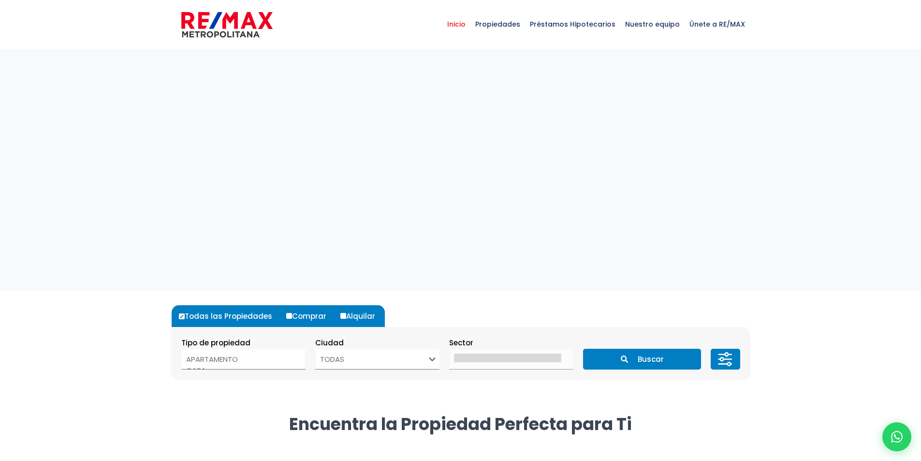
select select
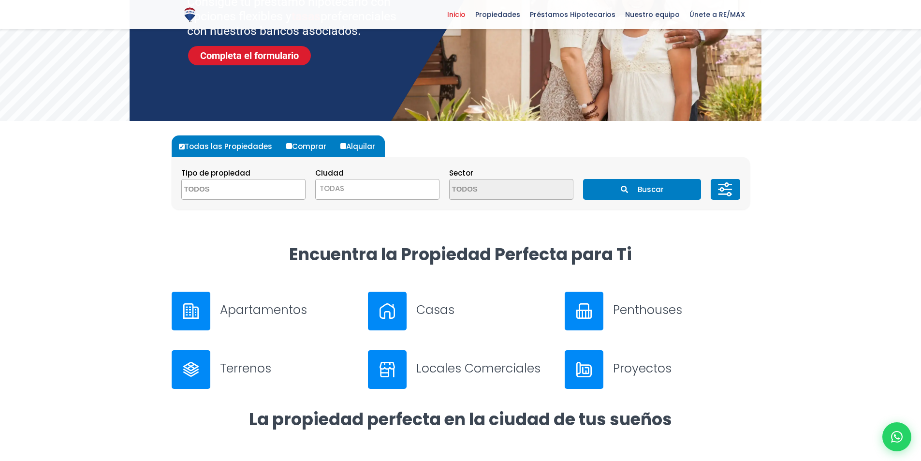
scroll to position [193, 0]
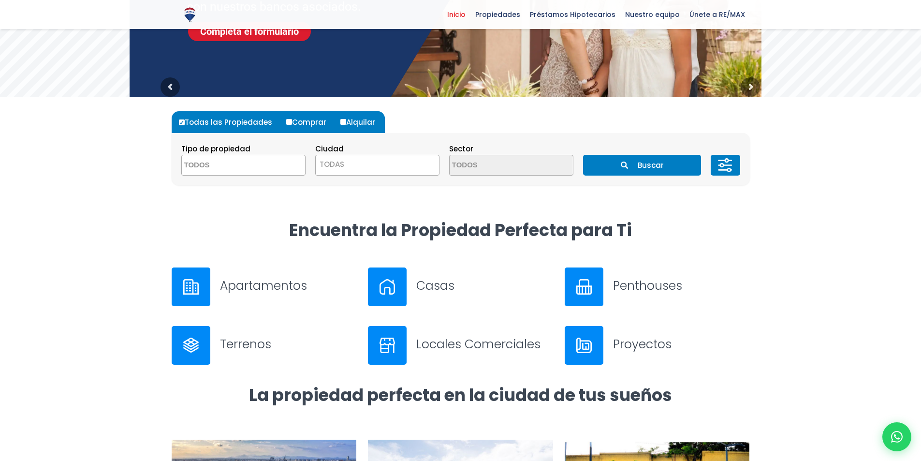
click at [258, 286] on h3 "Apartamentos" at bounding box center [288, 285] width 137 height 17
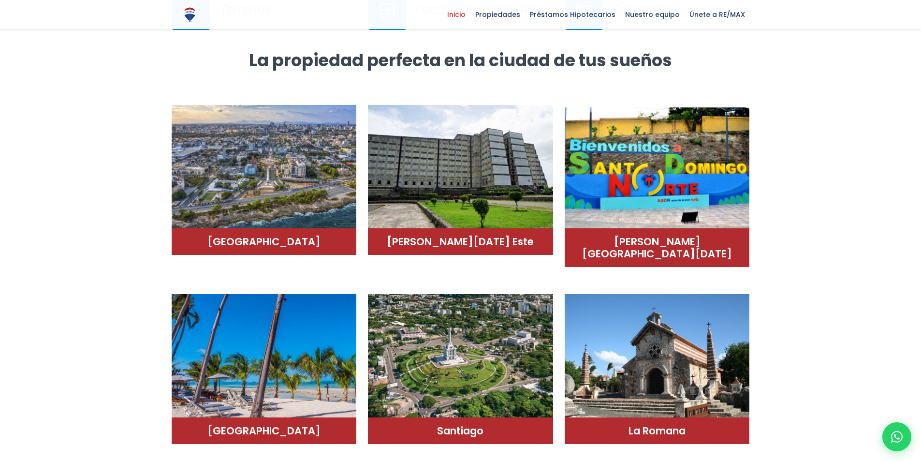
scroll to position [532, 0]
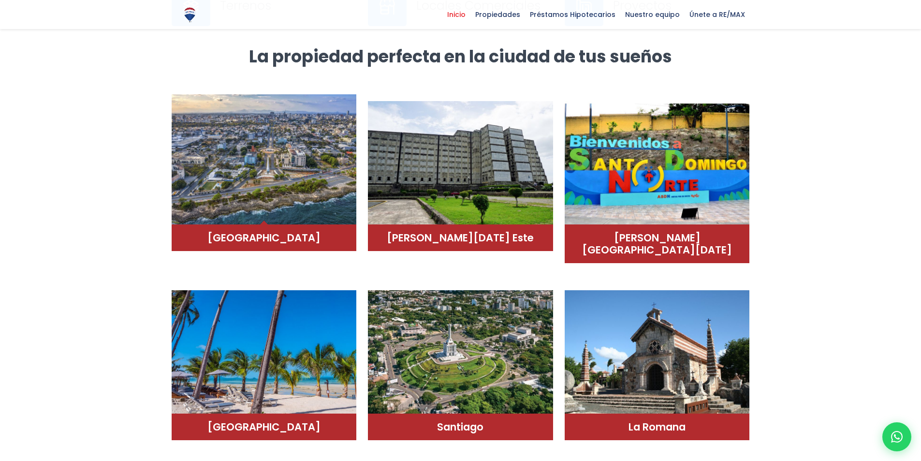
click at [199, 146] on img at bounding box center [264, 159] width 185 height 131
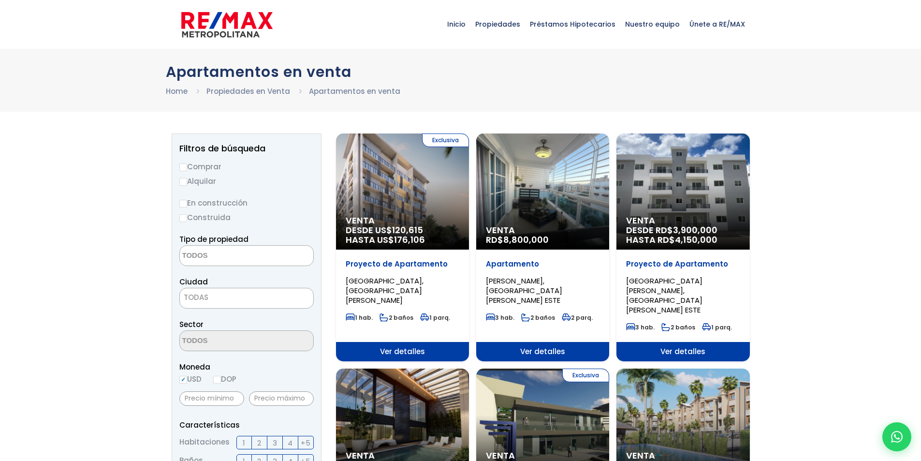
select select
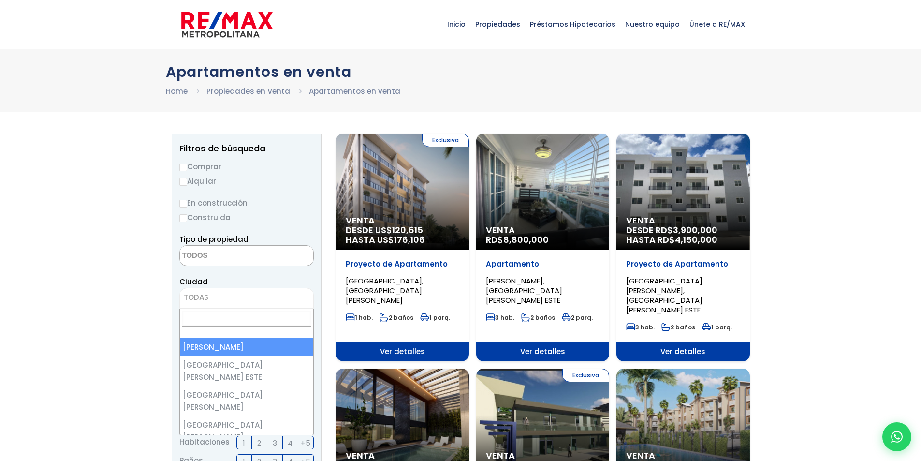
click at [208, 295] on span "TODAS" at bounding box center [246, 298] width 133 height 14
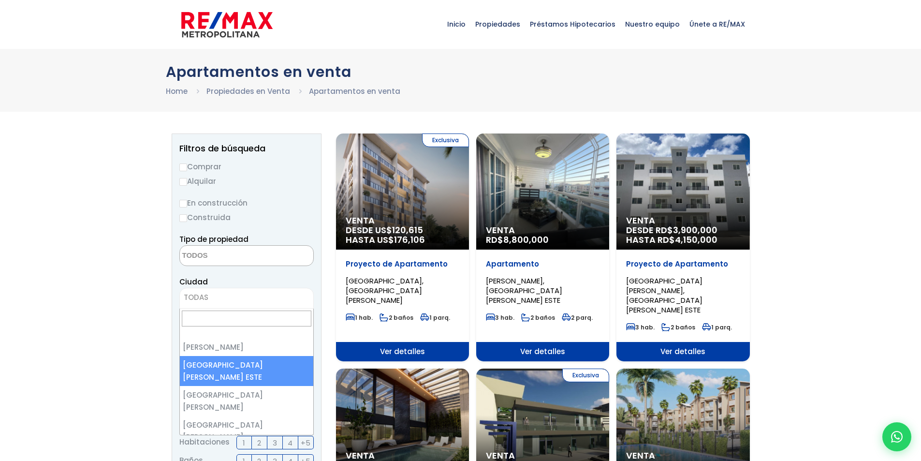
select select "148"
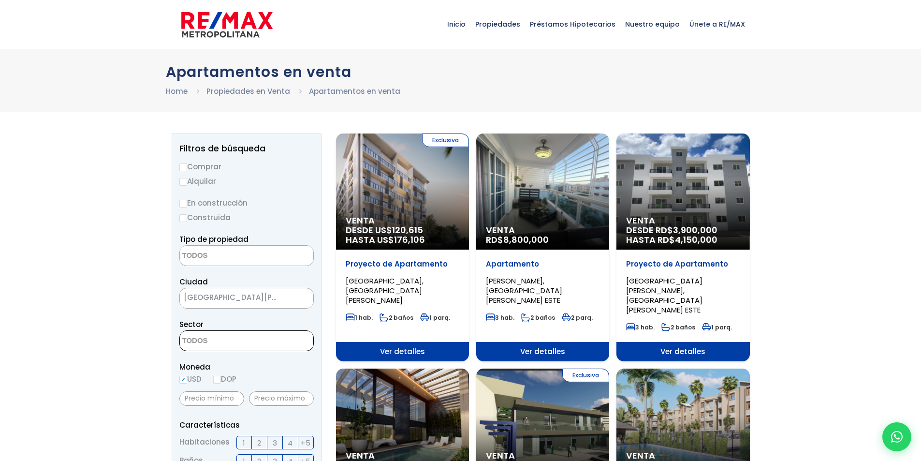
click at [219, 340] on textarea "Search" at bounding box center [227, 341] width 94 height 21
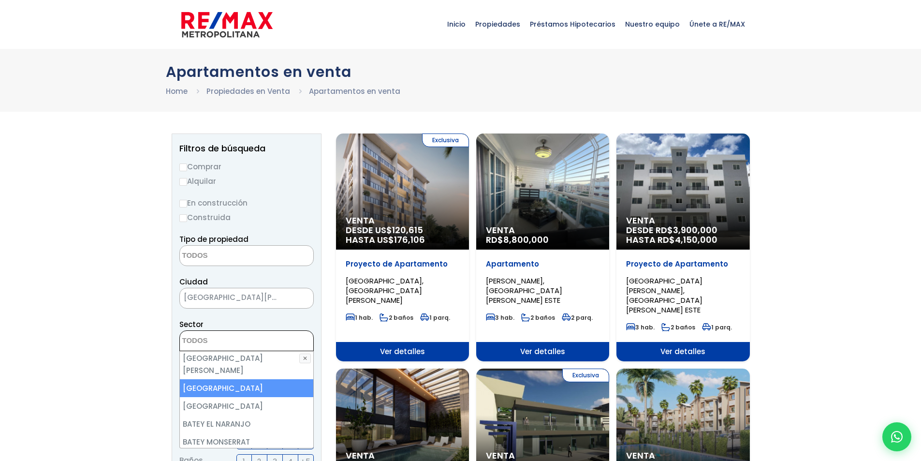
scroll to position [193, 0]
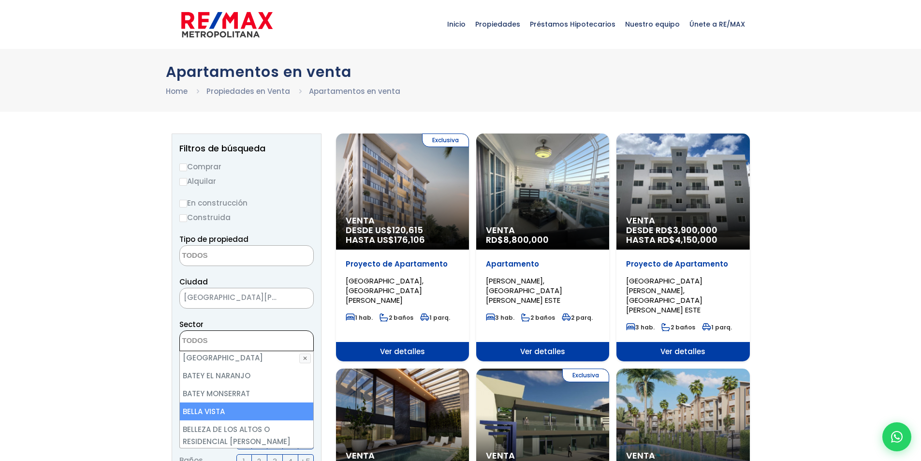
click at [233, 402] on li "BELLA VISTA" at bounding box center [246, 411] width 133 height 18
select select "13360"
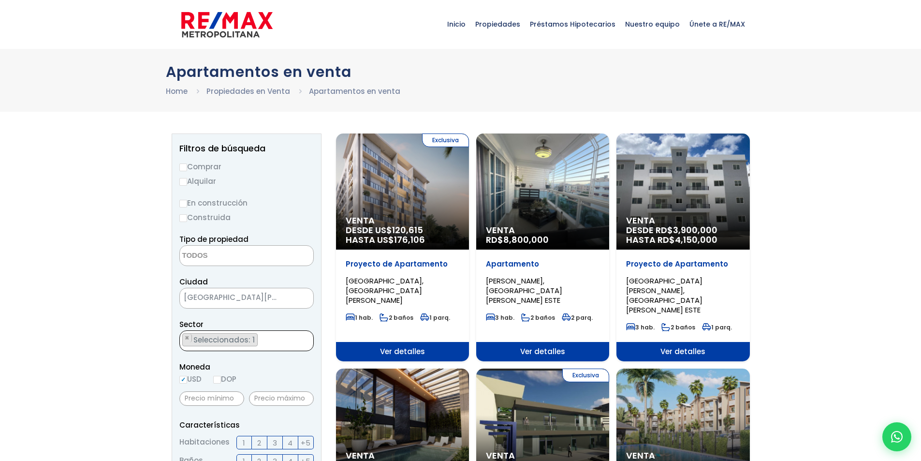
click at [221, 381] on input "DOP" at bounding box center [217, 380] width 8 height 8
radio input "true"
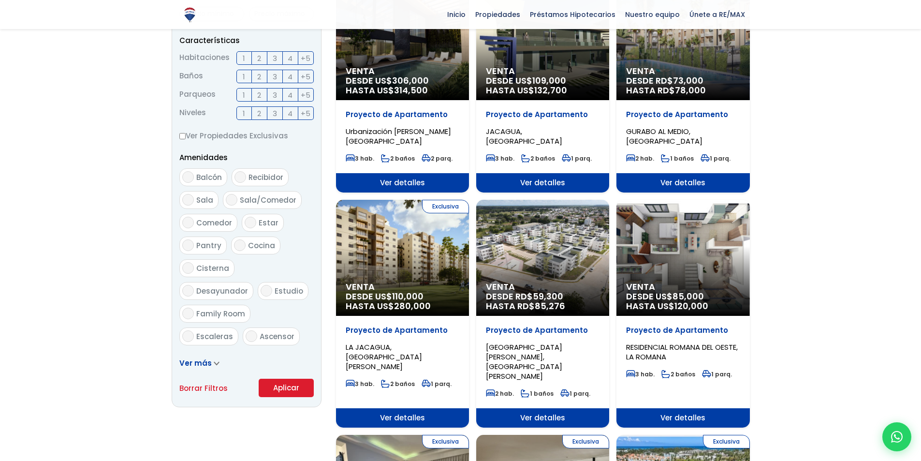
scroll to position [435, 0]
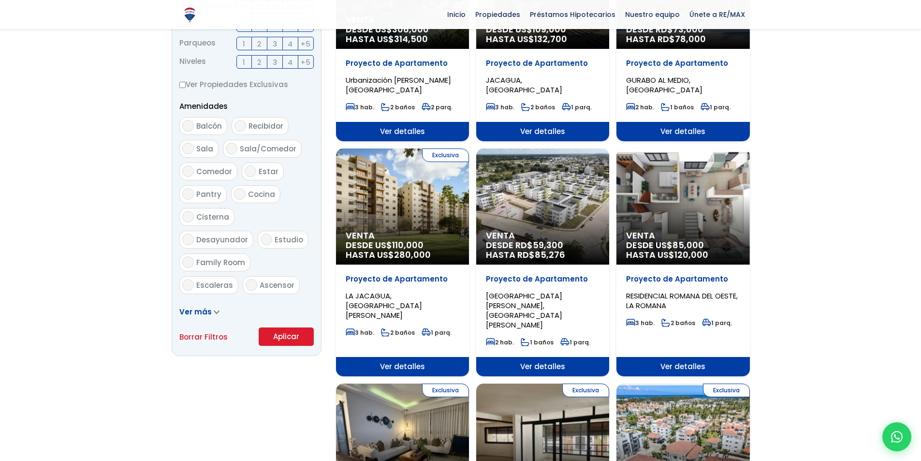
click at [280, 340] on button "Aplicar" at bounding box center [286, 336] width 55 height 18
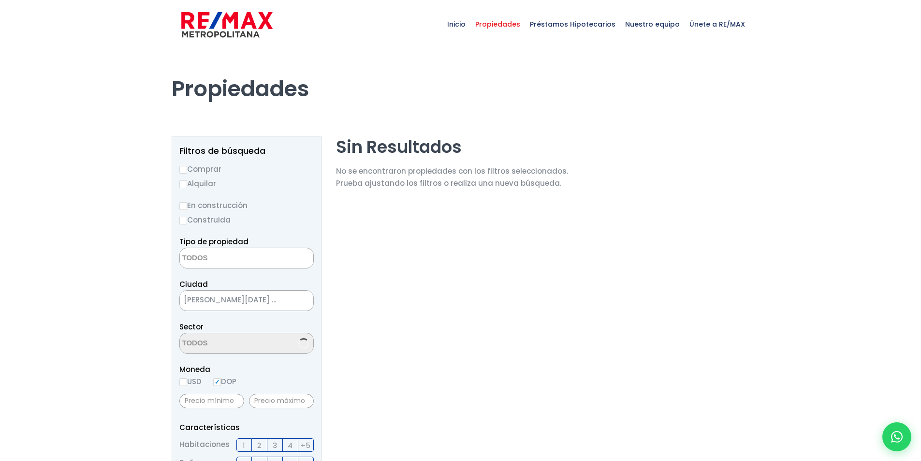
select select
select select "13360"
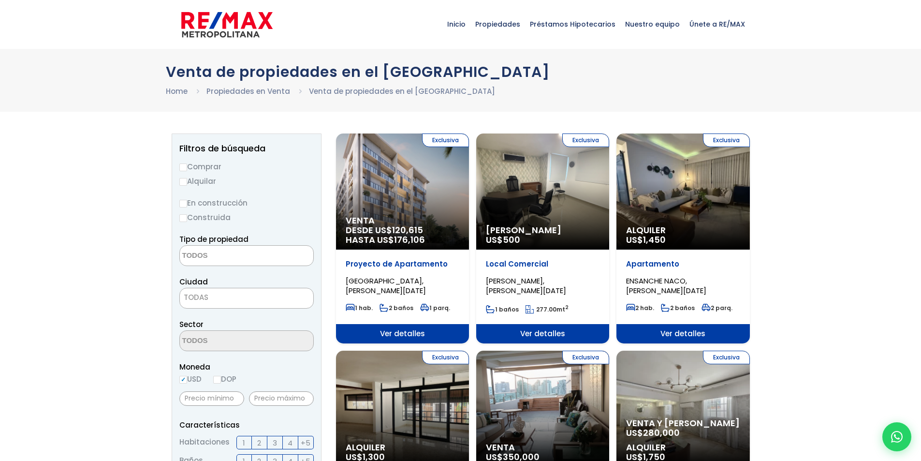
select select
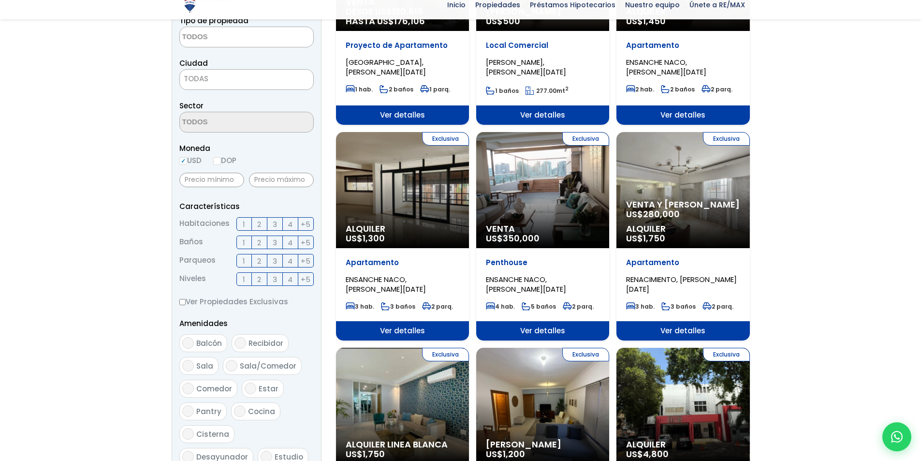
scroll to position [242, 0]
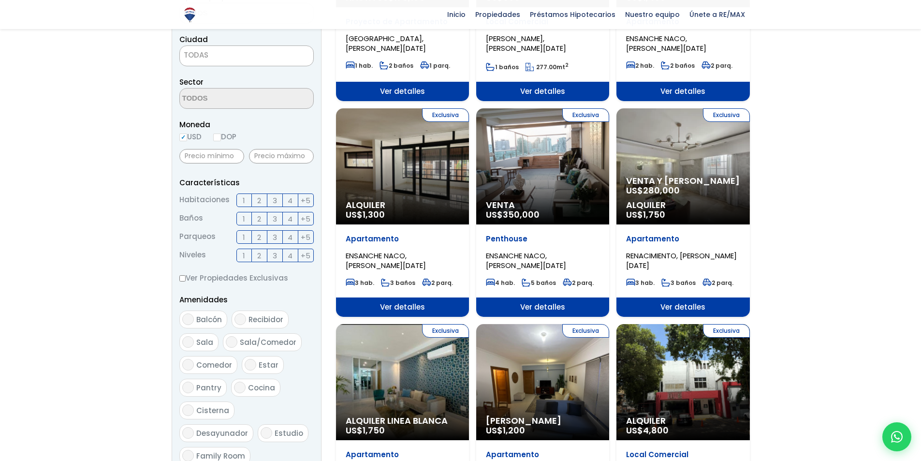
click at [555, 179] on div "Exclusiva Venta US$ 350,000" at bounding box center [542, 166] width 133 height 116
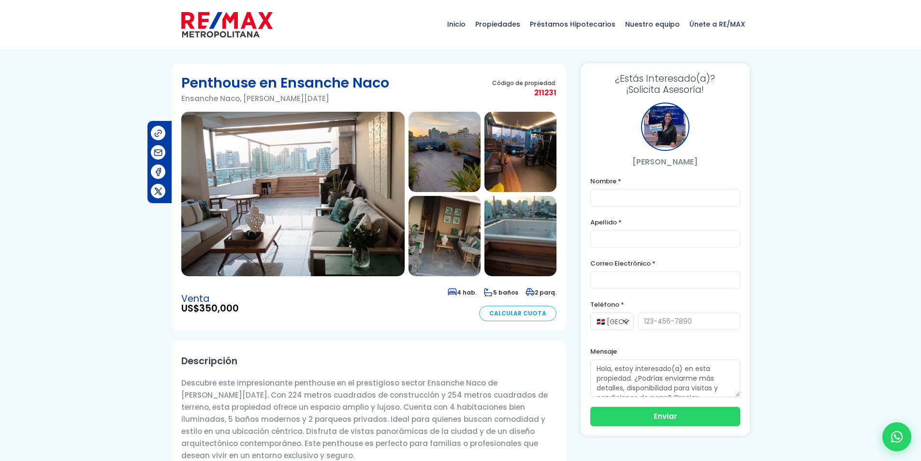
click at [286, 184] on img at bounding box center [292, 194] width 223 height 164
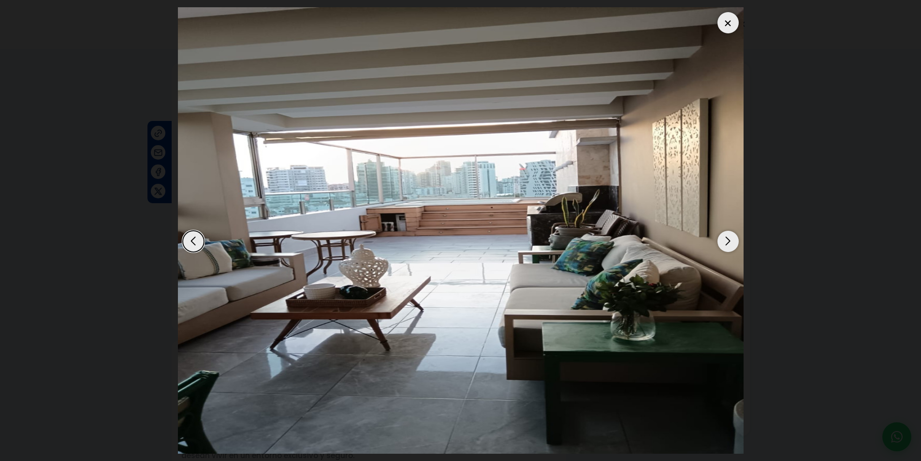
click at [724, 244] on div "Next slide" at bounding box center [728, 241] width 21 height 21
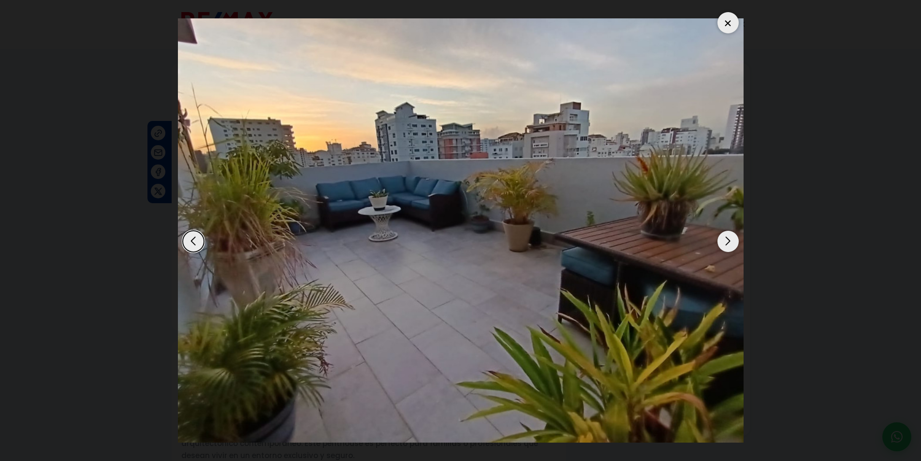
click at [723, 244] on div "Next slide" at bounding box center [728, 241] width 21 height 21
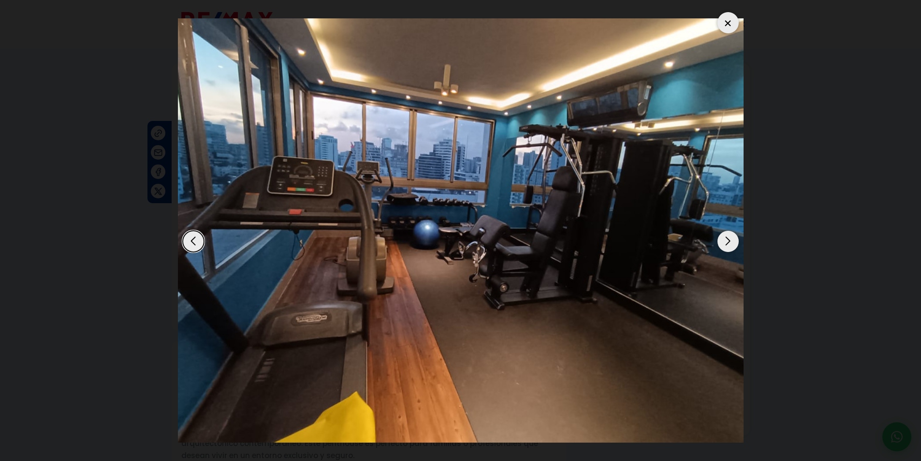
click at [723, 244] on div "Next slide" at bounding box center [728, 241] width 21 height 21
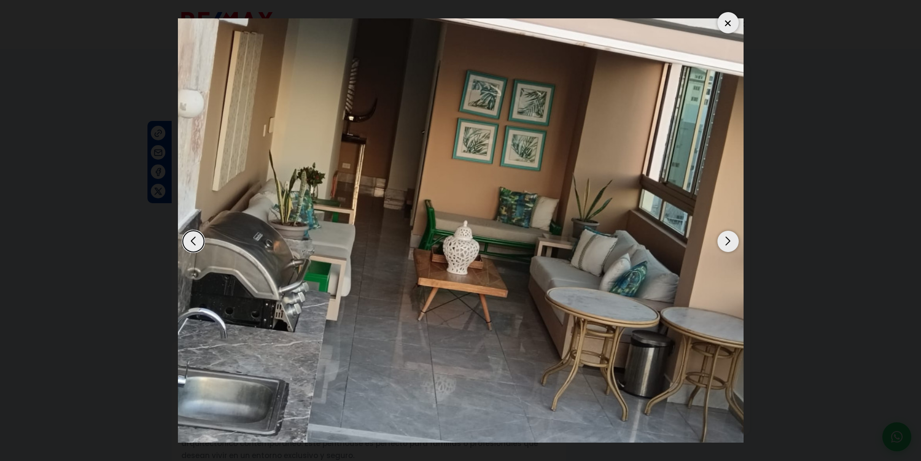
click at [723, 244] on div "Next slide" at bounding box center [728, 241] width 21 height 21
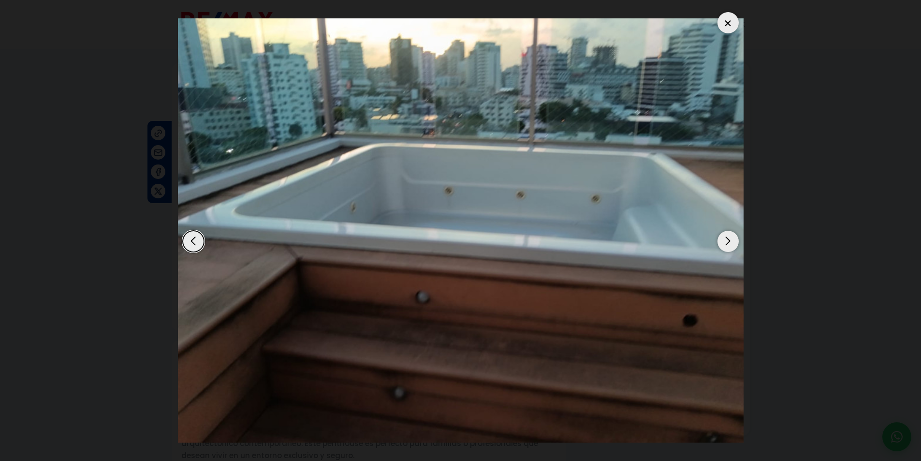
click at [723, 244] on div "Next slide" at bounding box center [728, 241] width 21 height 21
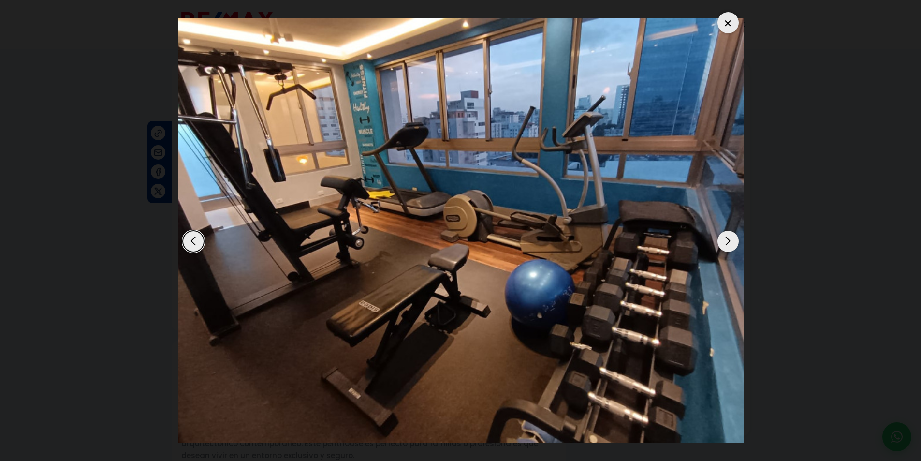
click at [723, 244] on div "Next slide" at bounding box center [728, 241] width 21 height 21
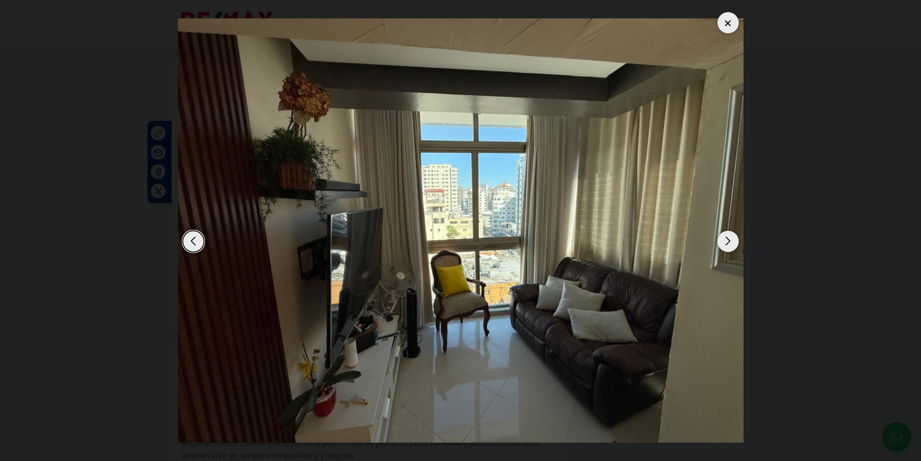
click at [723, 244] on div "Next slide" at bounding box center [728, 241] width 21 height 21
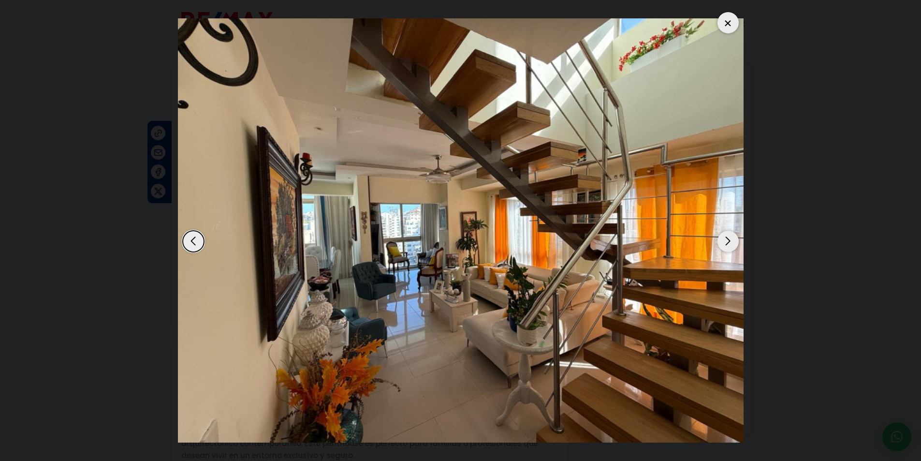
click at [723, 244] on div "Next slide" at bounding box center [728, 241] width 21 height 21
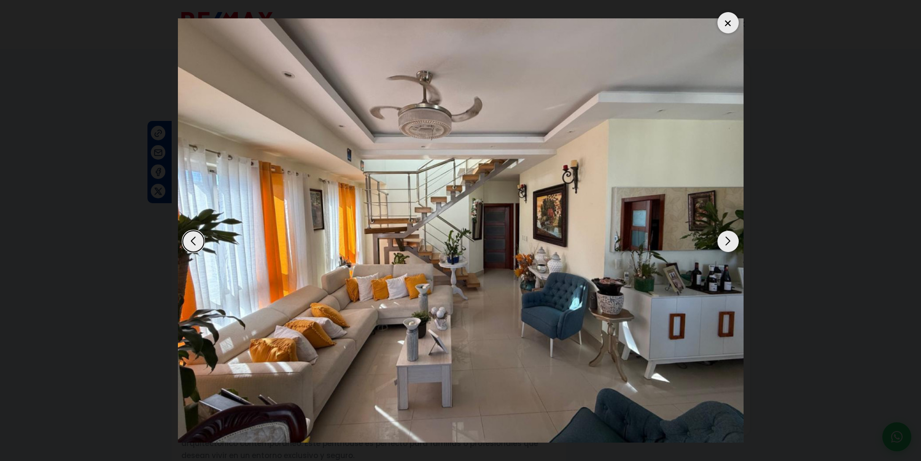
click at [723, 244] on div "Next slide" at bounding box center [728, 241] width 21 height 21
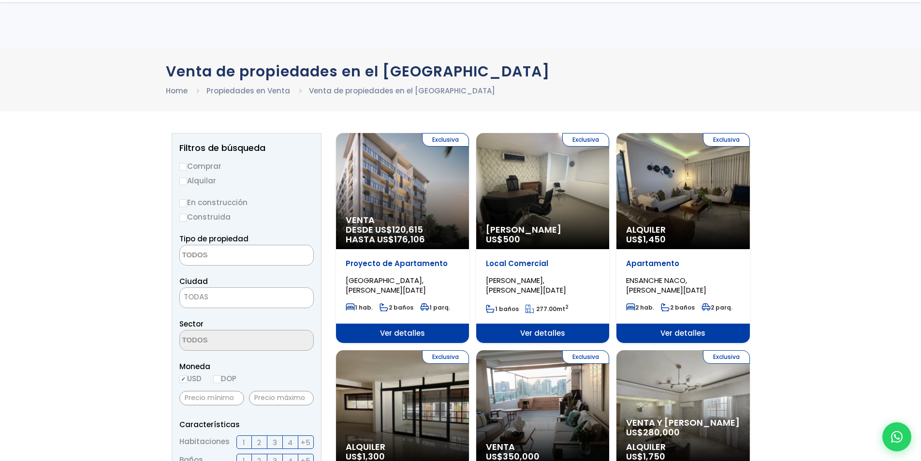
select select
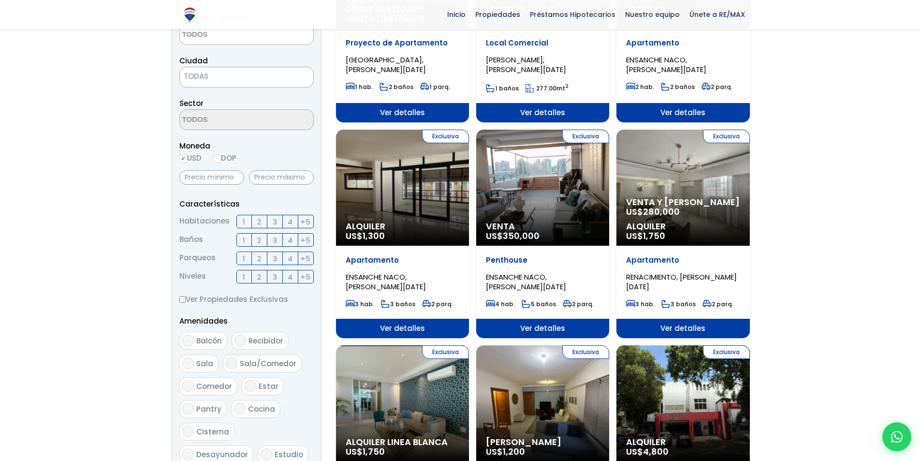
scroll to position [97, 0]
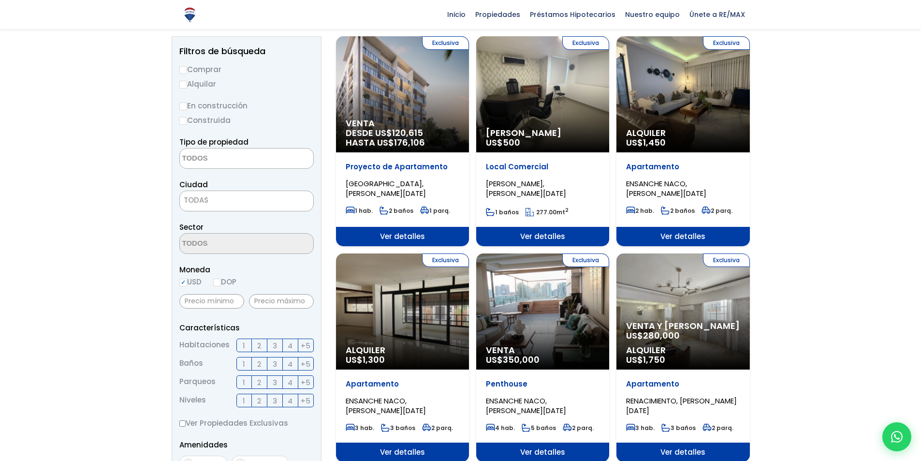
click at [217, 281] on input "DOP" at bounding box center [217, 283] width 8 height 8
radio input "true"
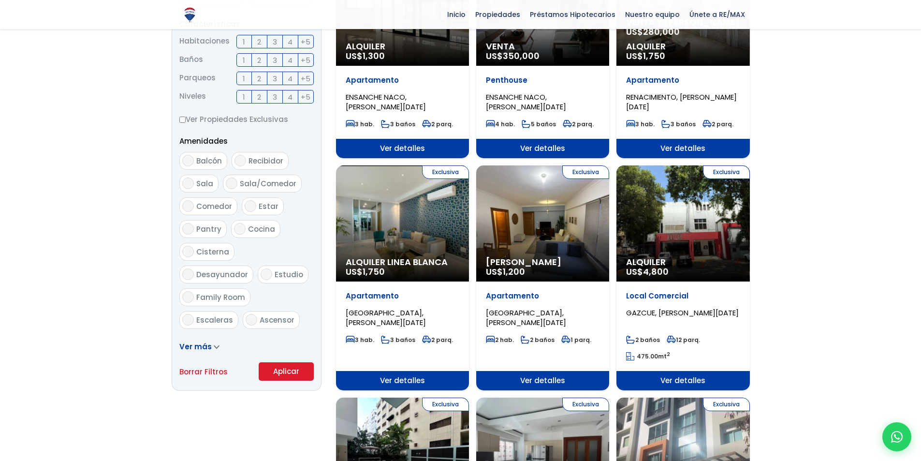
scroll to position [532, 0]
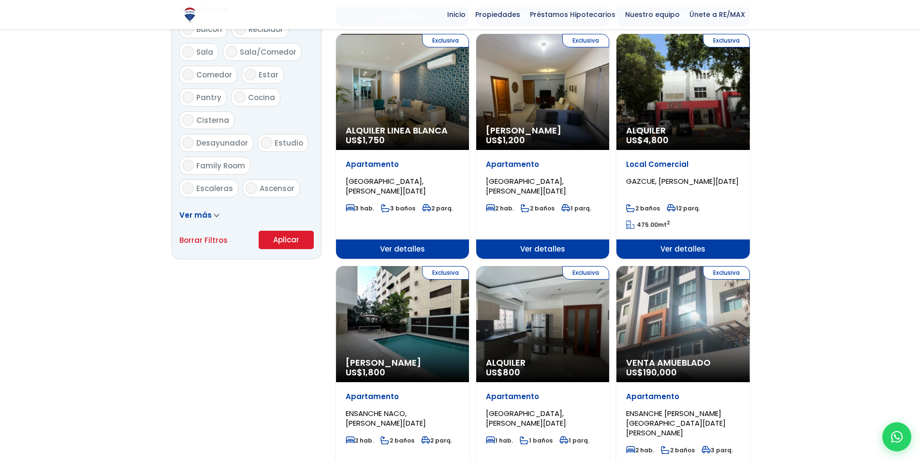
click at [274, 240] on button "Aplicar" at bounding box center [286, 240] width 55 height 18
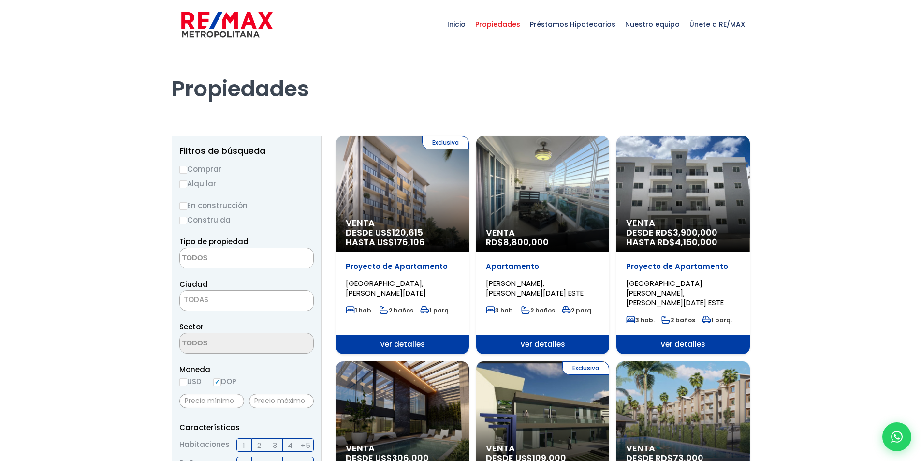
select select
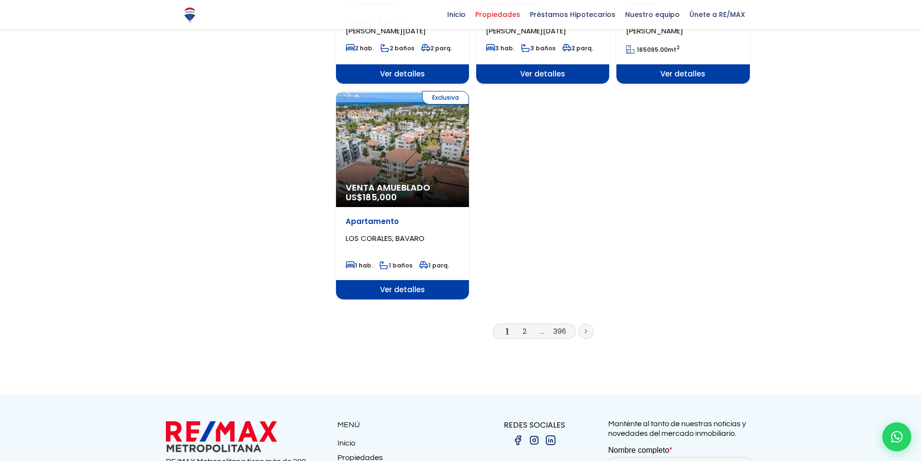
scroll to position [1161, 0]
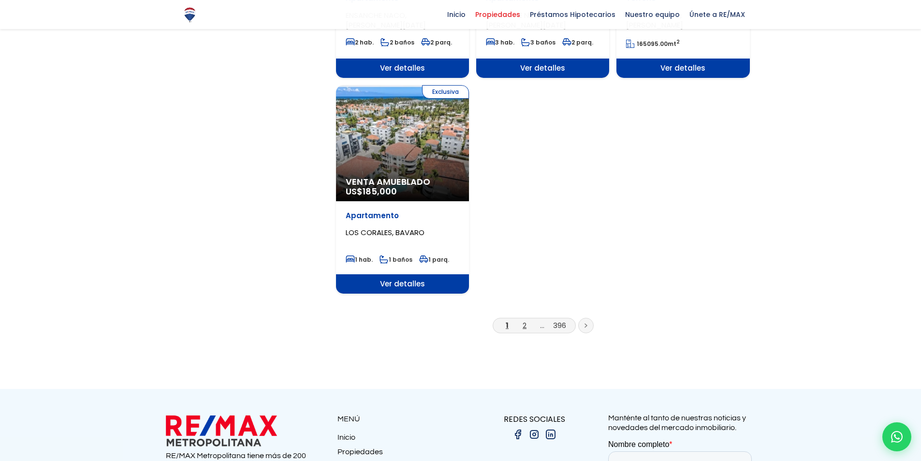
click at [525, 320] on link "2" at bounding box center [525, 325] width 4 height 10
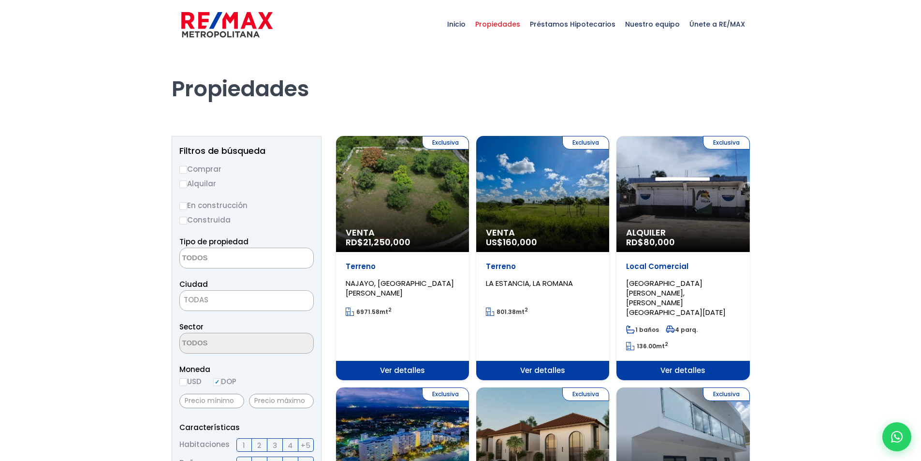
select select
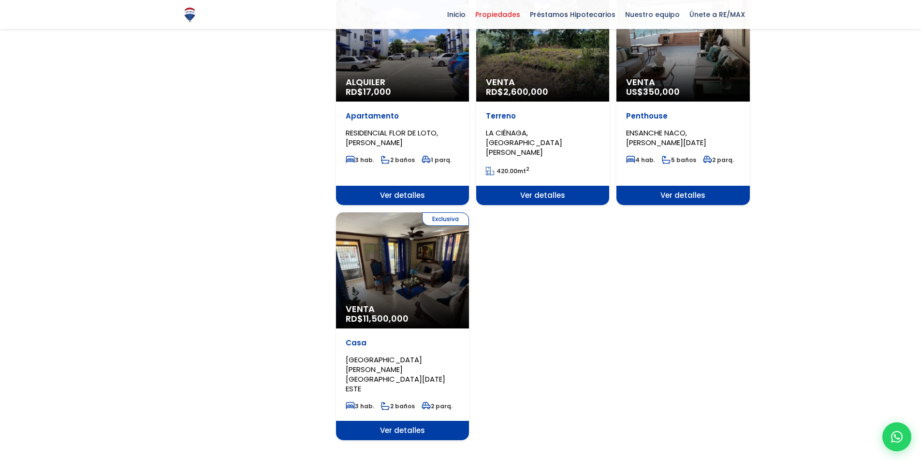
scroll to position [1112, 0]
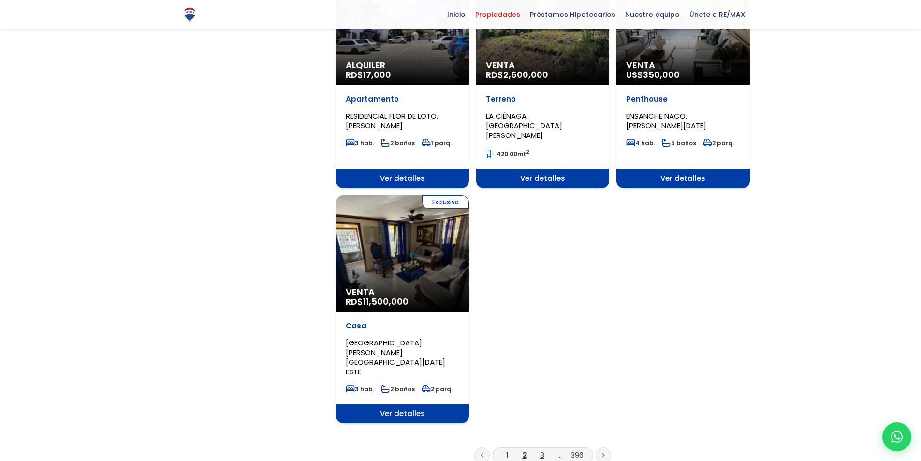
click at [541, 450] on link "3" at bounding box center [542, 455] width 4 height 10
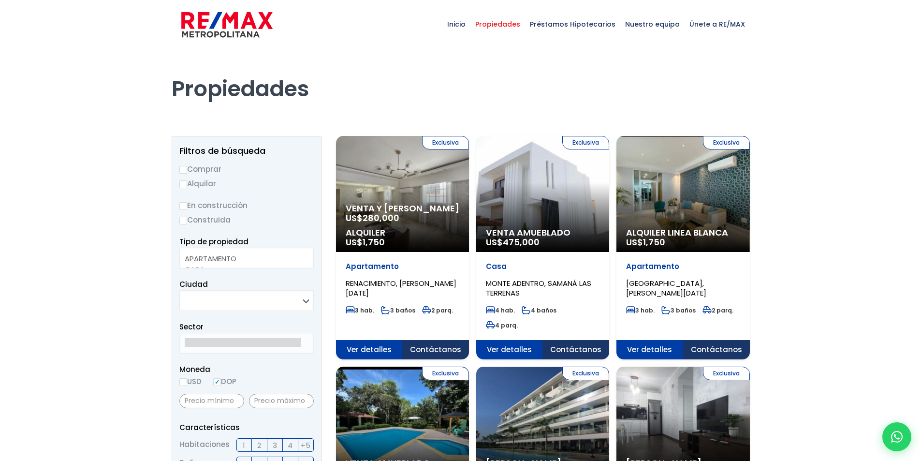
select select
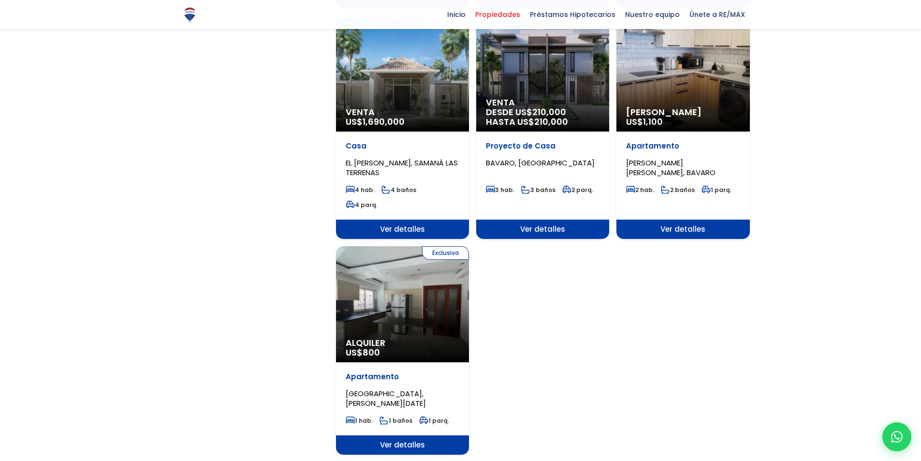
scroll to position [1064, 0]
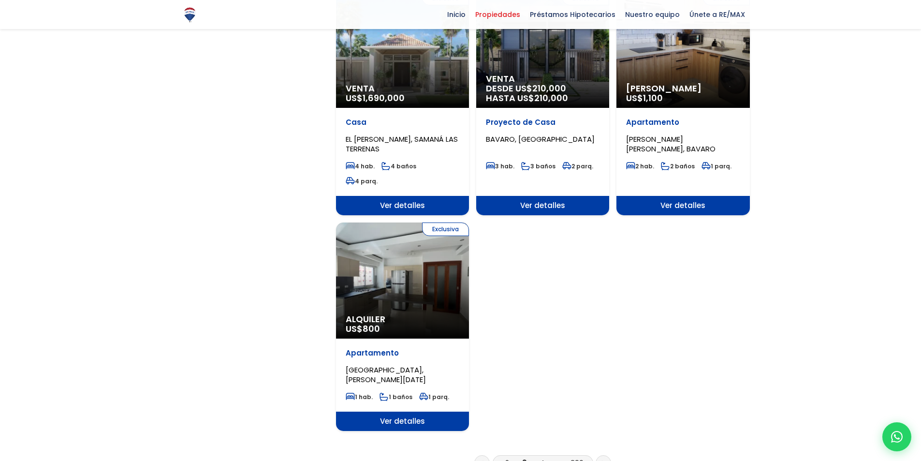
click at [540, 457] on link "4" at bounding box center [542, 462] width 5 height 10
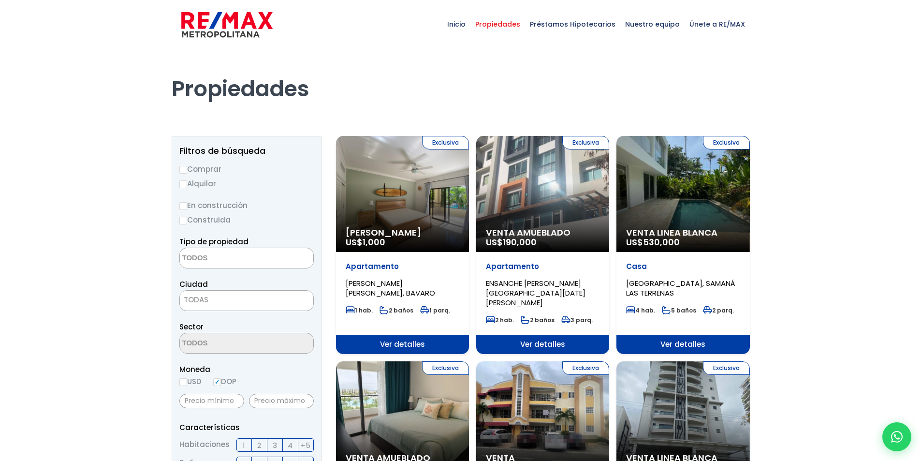
select select
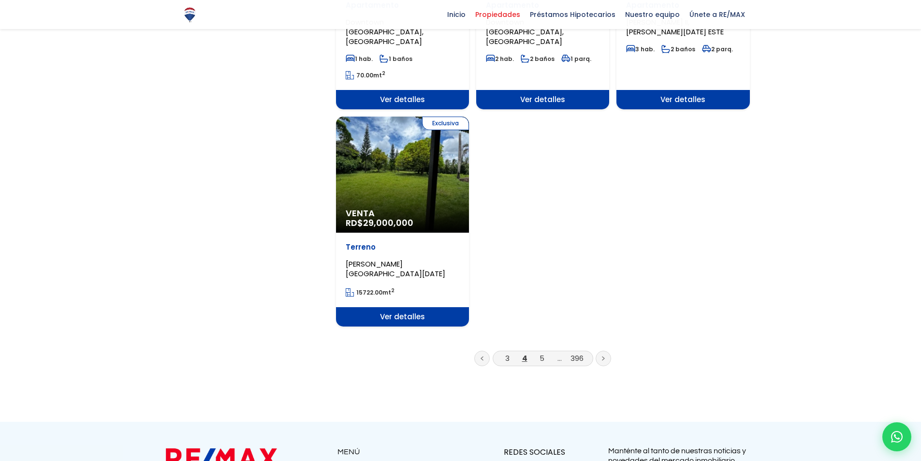
scroll to position [1161, 0]
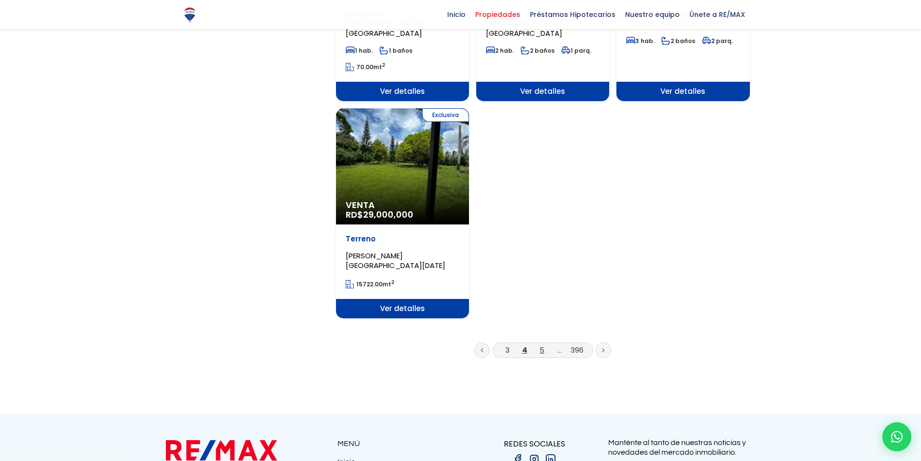
click at [542, 345] on link "5" at bounding box center [542, 350] width 5 height 10
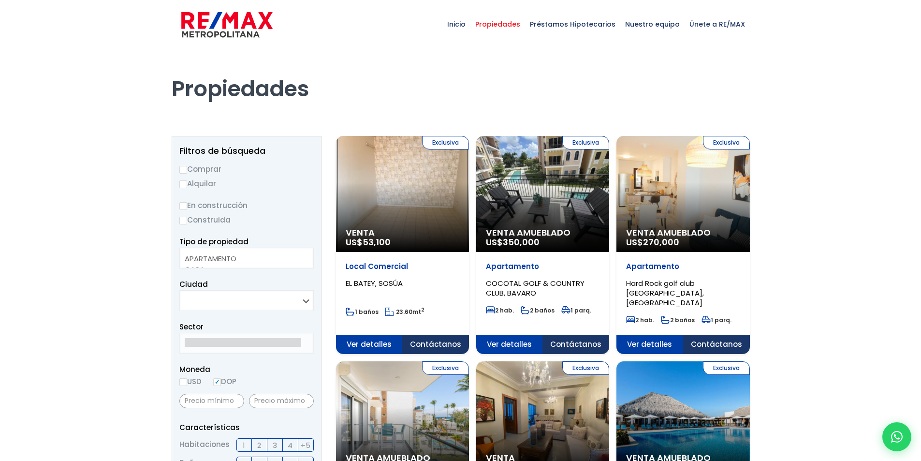
select select
